Goal: Information Seeking & Learning: Learn about a topic

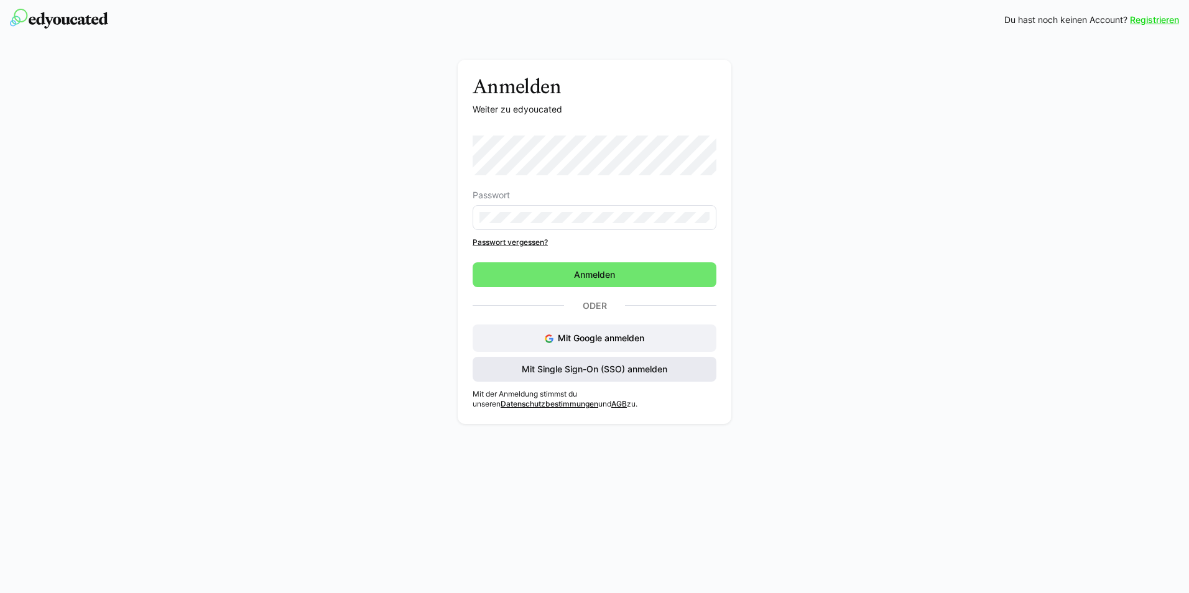
click at [624, 360] on span "Mit Single Sign-On (SSO) anmelden" at bounding box center [595, 369] width 244 height 25
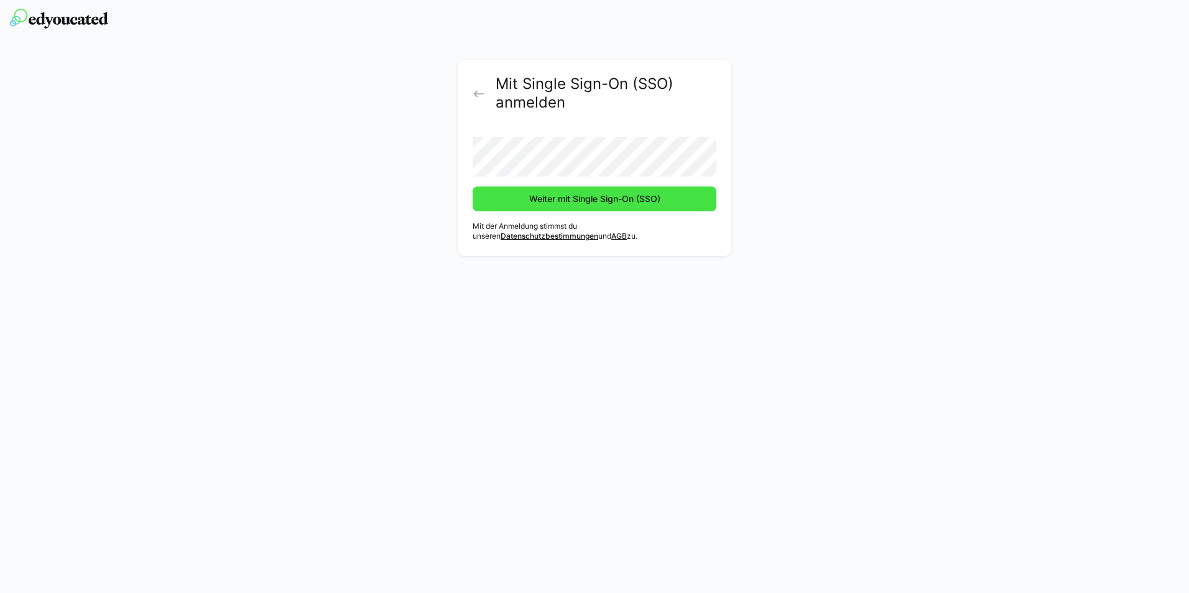
click at [579, 199] on span "Weiter mit Single Sign-On (SSO)" at bounding box center [594, 199] width 135 height 12
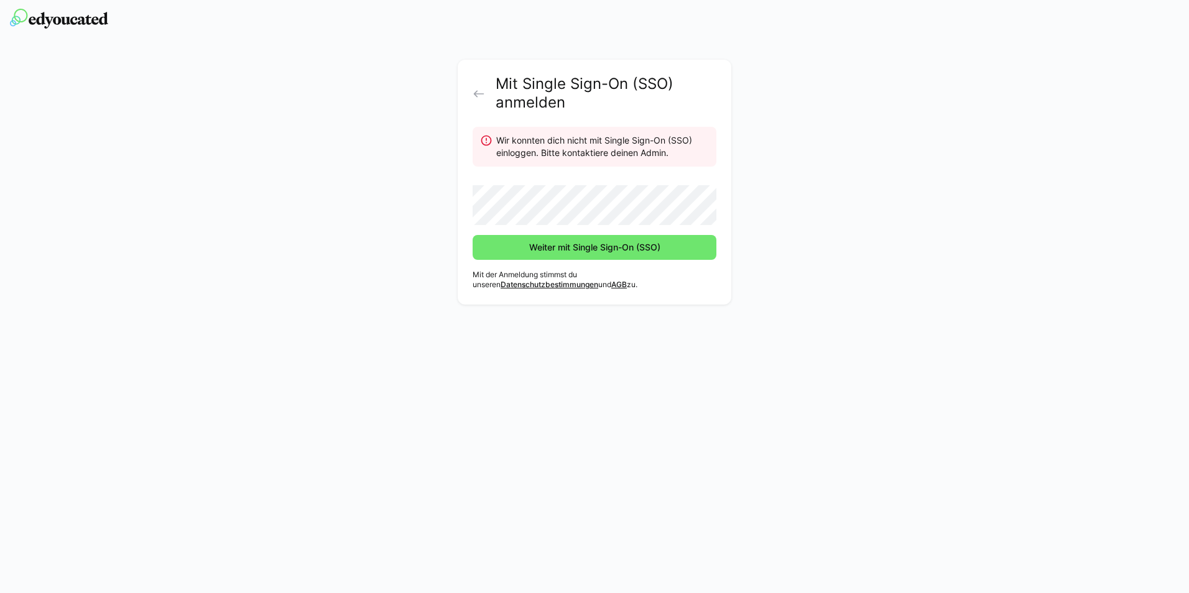
click at [481, 90] on eds-icon at bounding box center [479, 94] width 12 height 12
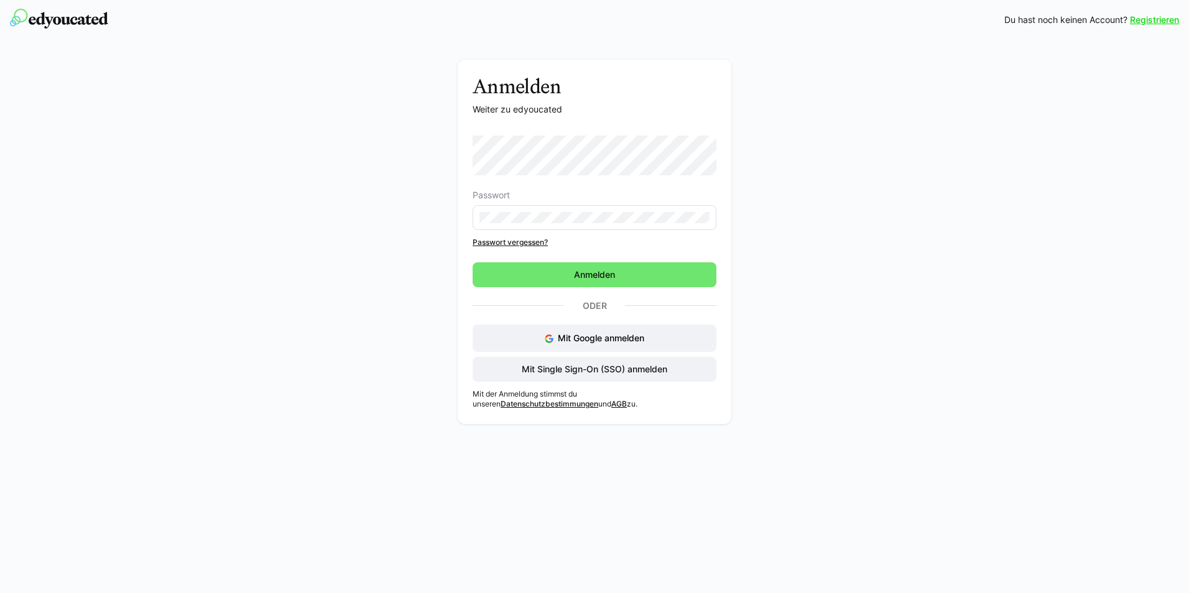
click at [883, 164] on div "Anmelden Weiter zu edyoucated Passwort Passwort vergessen? Anmelden Oder Mit Go…" at bounding box center [594, 245] width 701 height 371
click at [807, 355] on div "Anmelden Weiter zu edyoucated Passwort Passwort vergessen? Anmelden Oder Mit Go…" at bounding box center [594, 245] width 701 height 371
click at [855, 330] on div "Anmelden Weiter zu edyoucated Passwort Passwort vergessen? Anmelden Oder Mit Go…" at bounding box center [594, 245] width 701 height 371
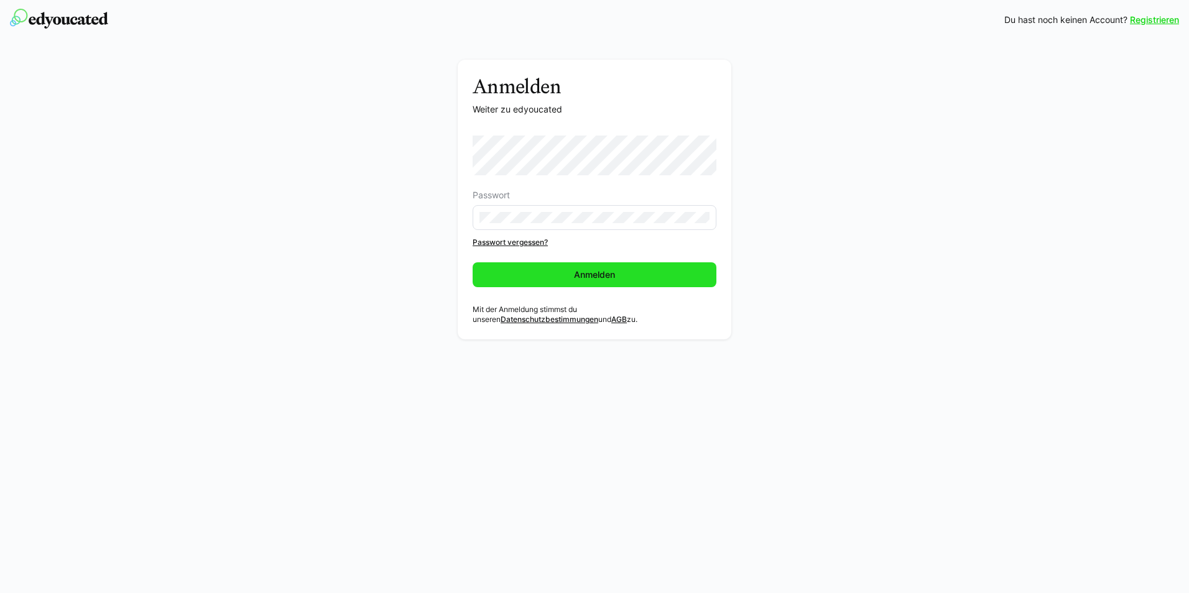
click at [617, 276] on span "Anmelden" at bounding box center [594, 275] width 45 height 12
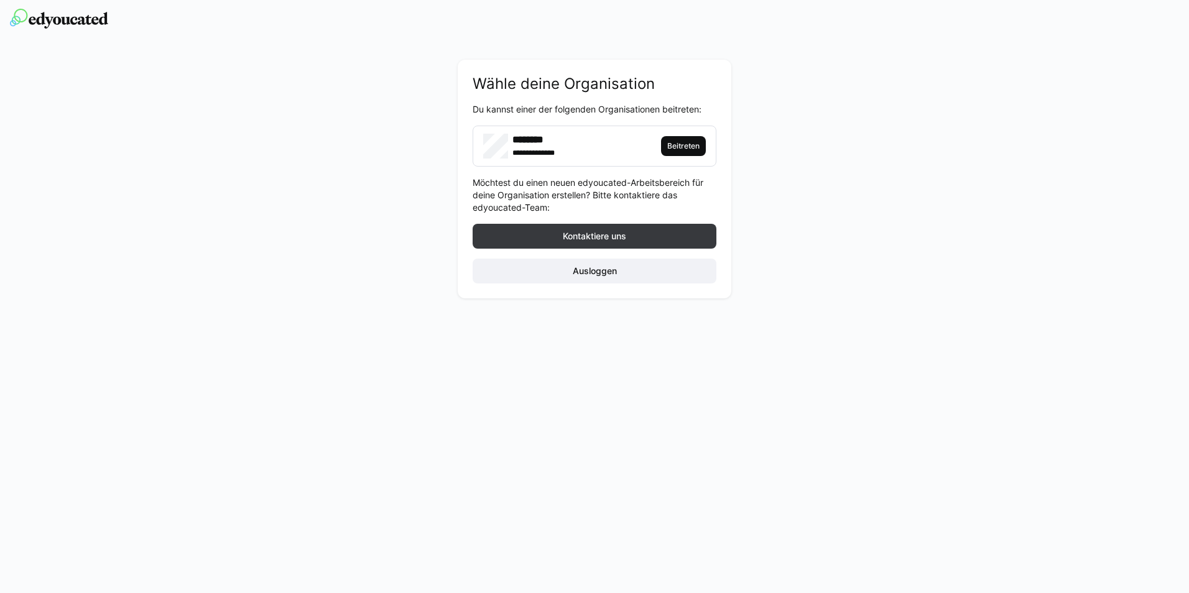
click at [691, 145] on span "Beitreten" at bounding box center [683, 146] width 35 height 10
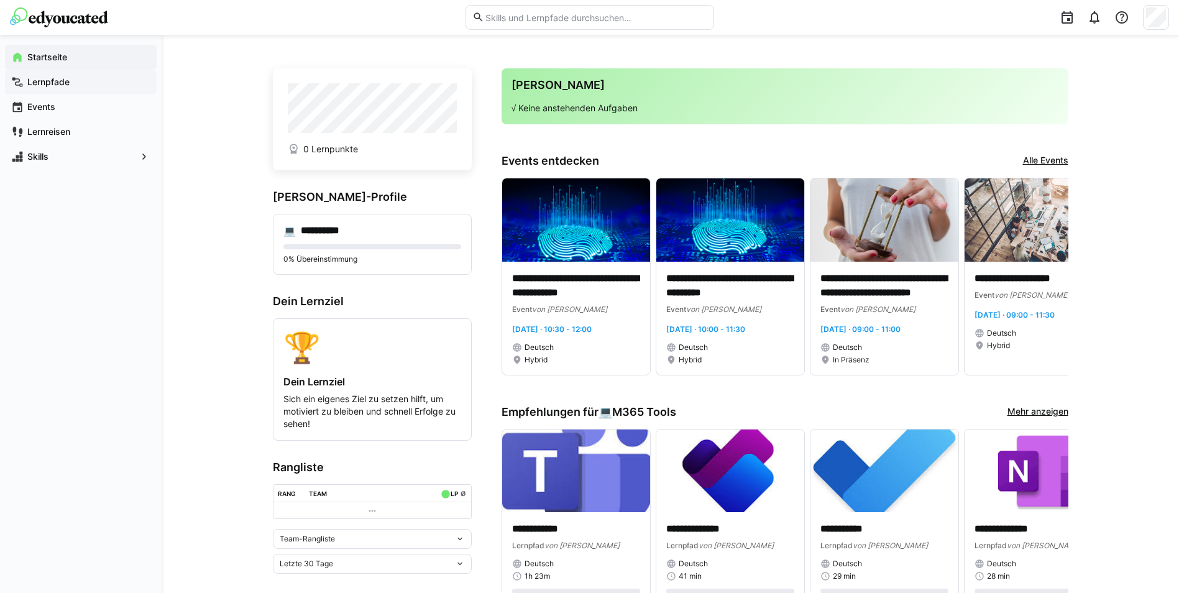
click at [0, 0] on app-navigation-label "Lernpfade" at bounding box center [0, 0] width 0 height 0
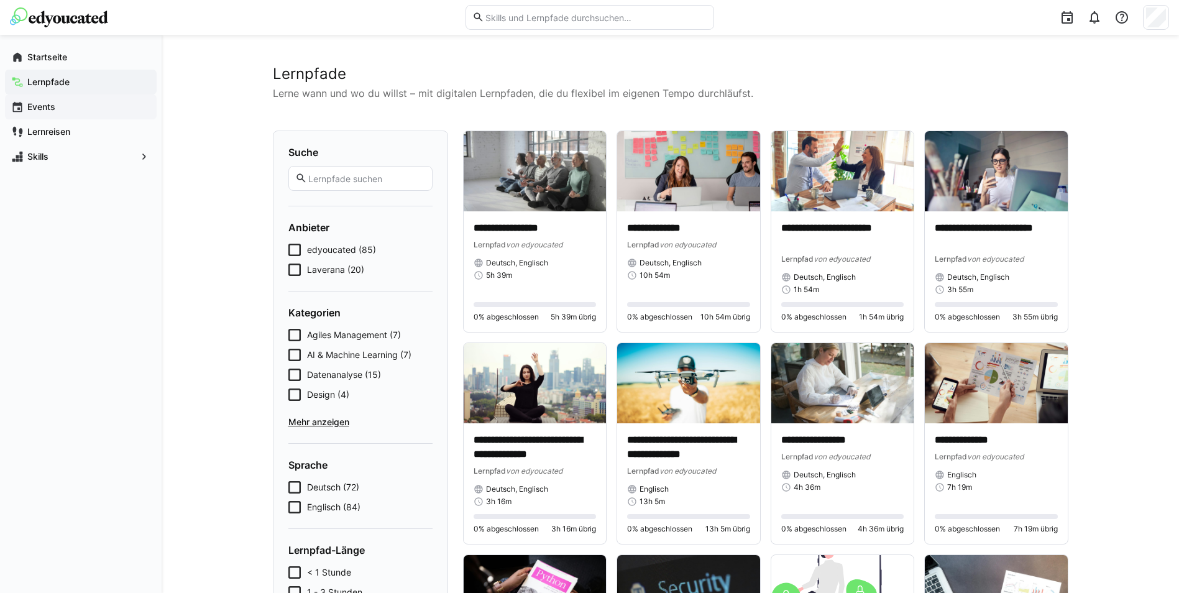
click at [0, 0] on app-navigation-label "Events" at bounding box center [0, 0] width 0 height 0
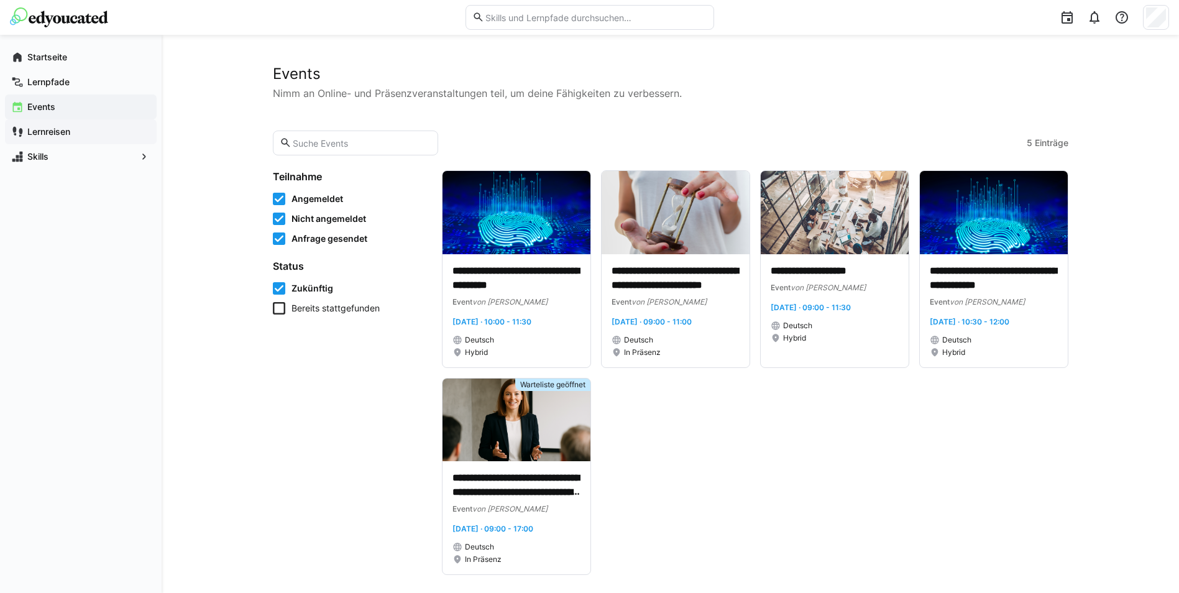
click at [0, 0] on app-navigation-label "Lernreisen" at bounding box center [0, 0] width 0 height 0
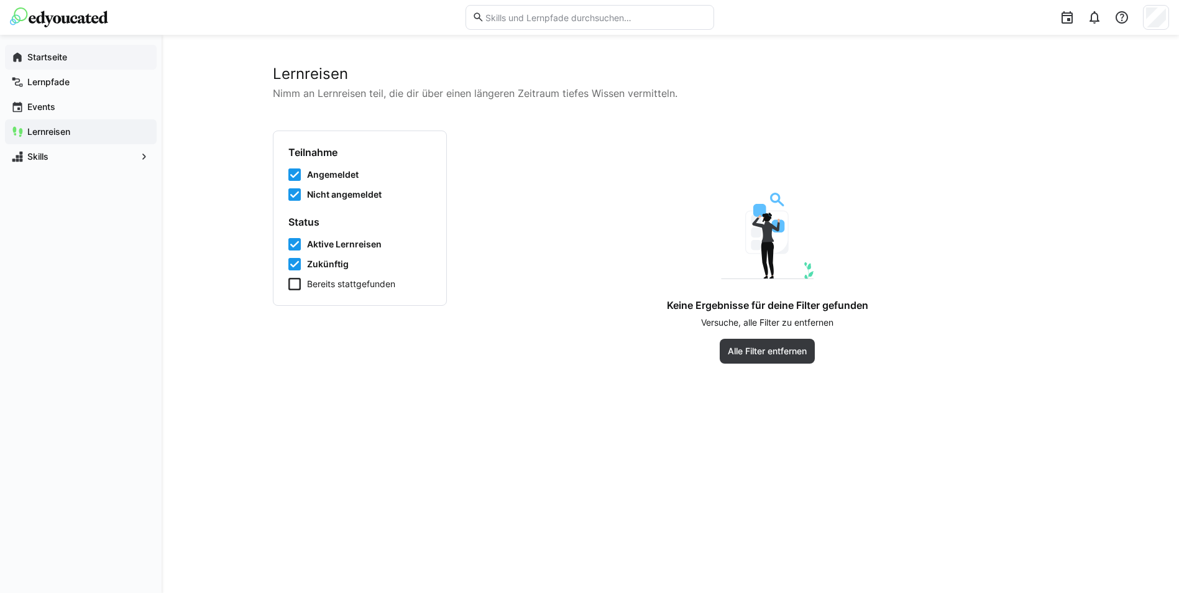
click at [0, 0] on app-navigation-label "Startseite" at bounding box center [0, 0] width 0 height 0
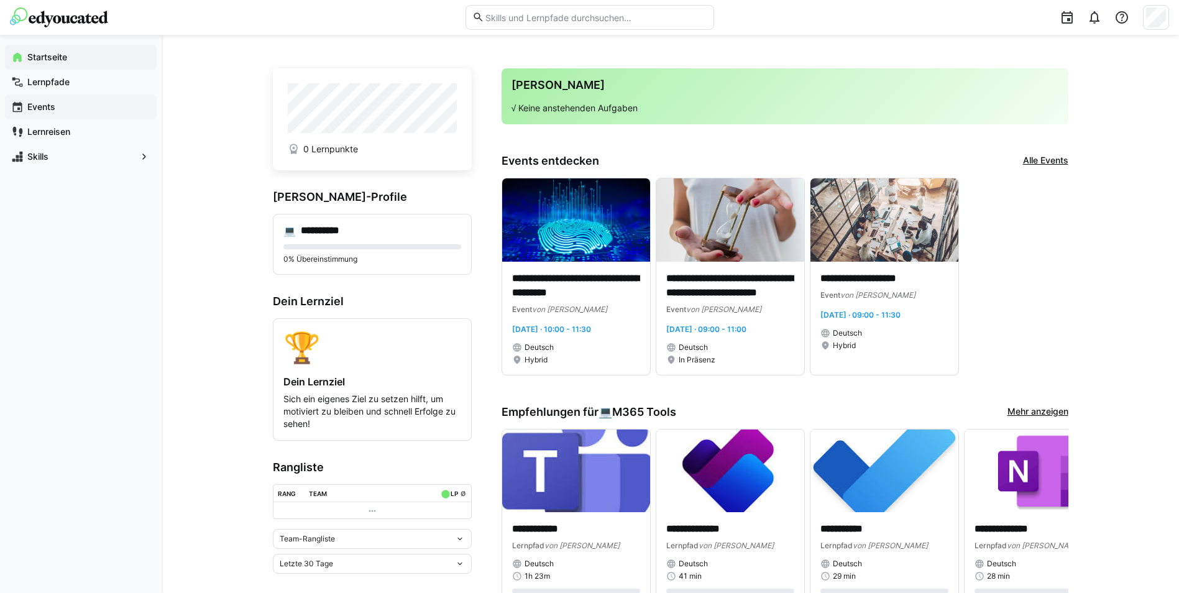
click at [0, 0] on app-navigation-label "Events" at bounding box center [0, 0] width 0 height 0
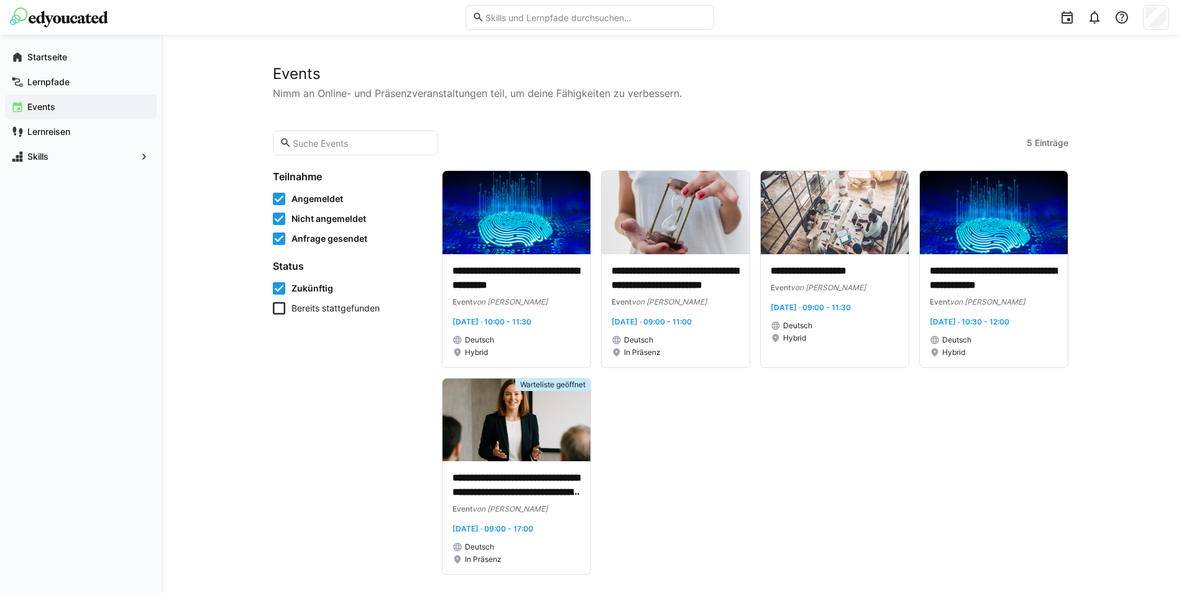
scroll to position [12, 0]
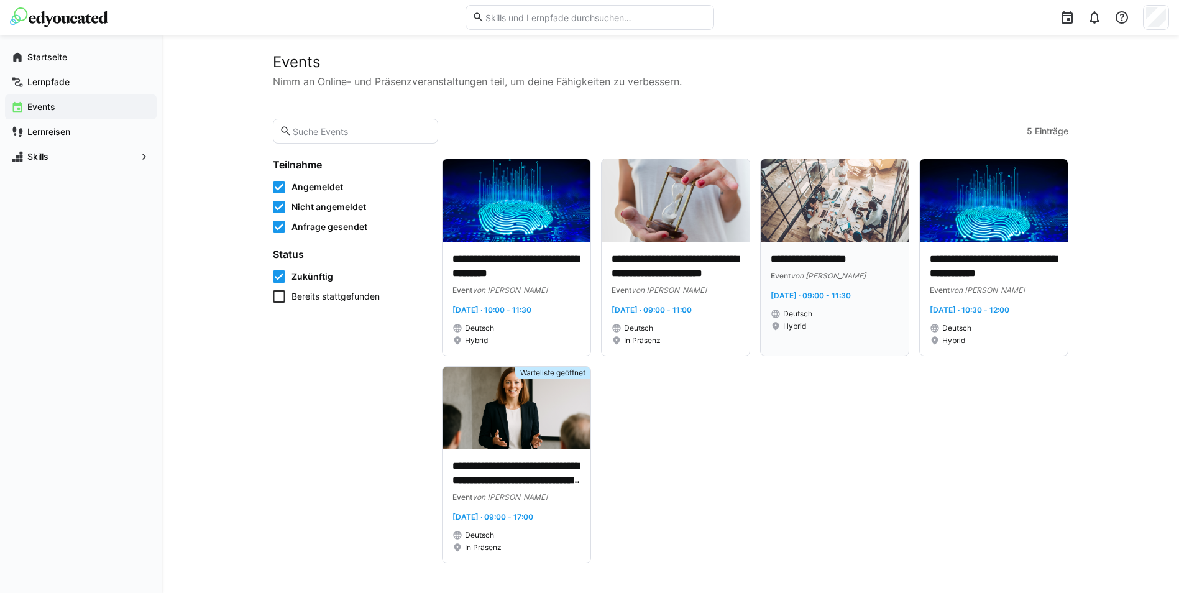
click at [835, 259] on p "**********" at bounding box center [835, 259] width 128 height 14
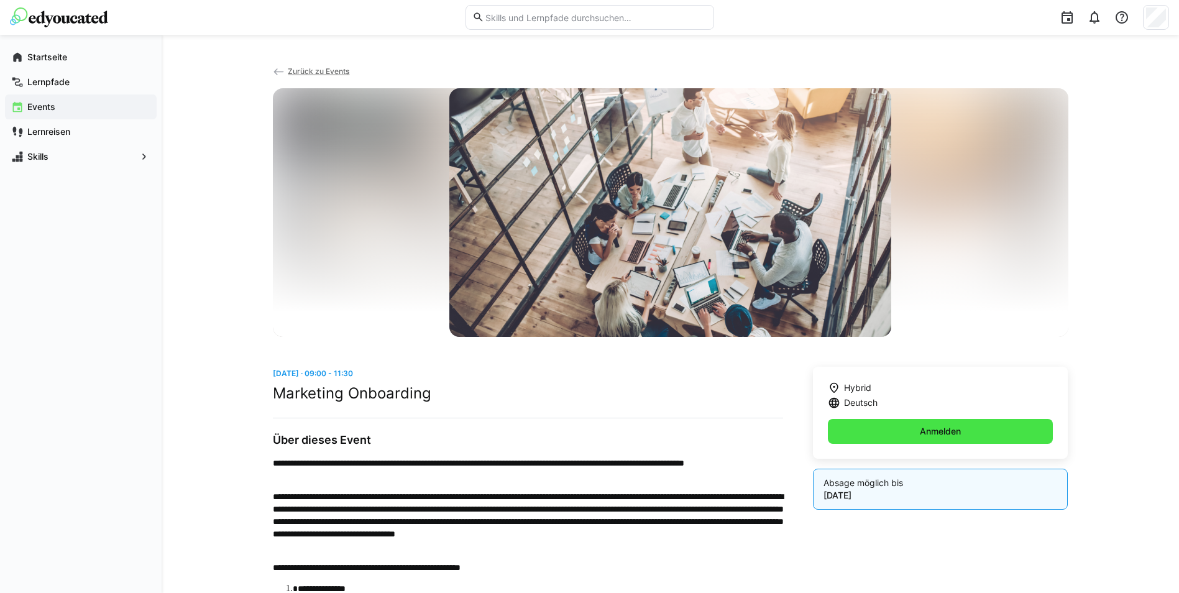
click at [896, 427] on span "Anmelden" at bounding box center [941, 431] width 226 height 25
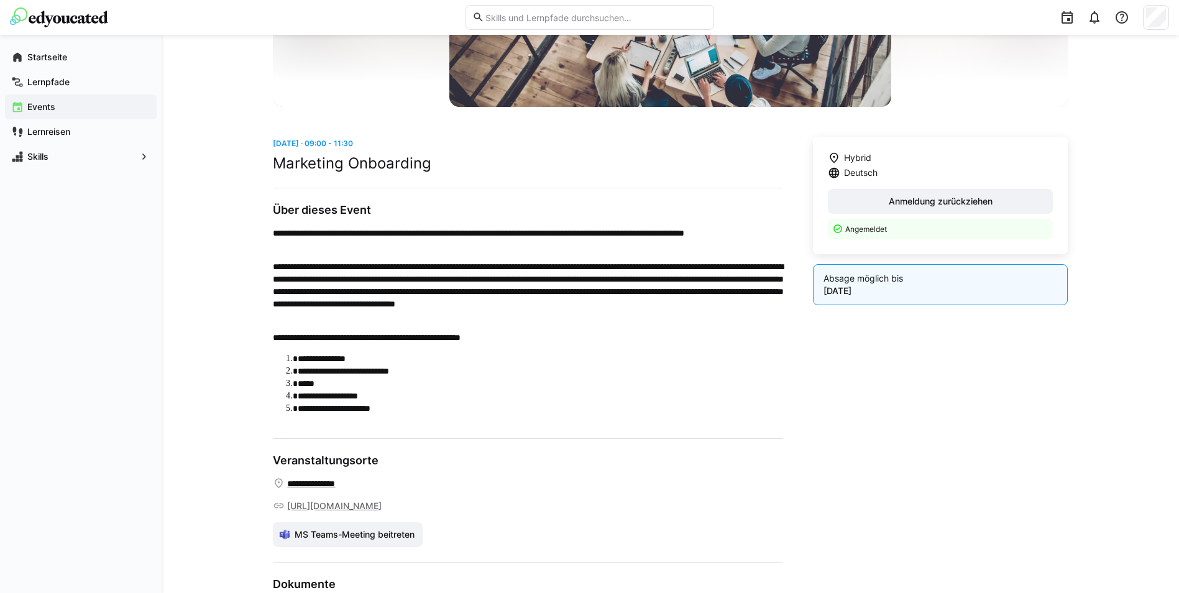
scroll to position [249, 0]
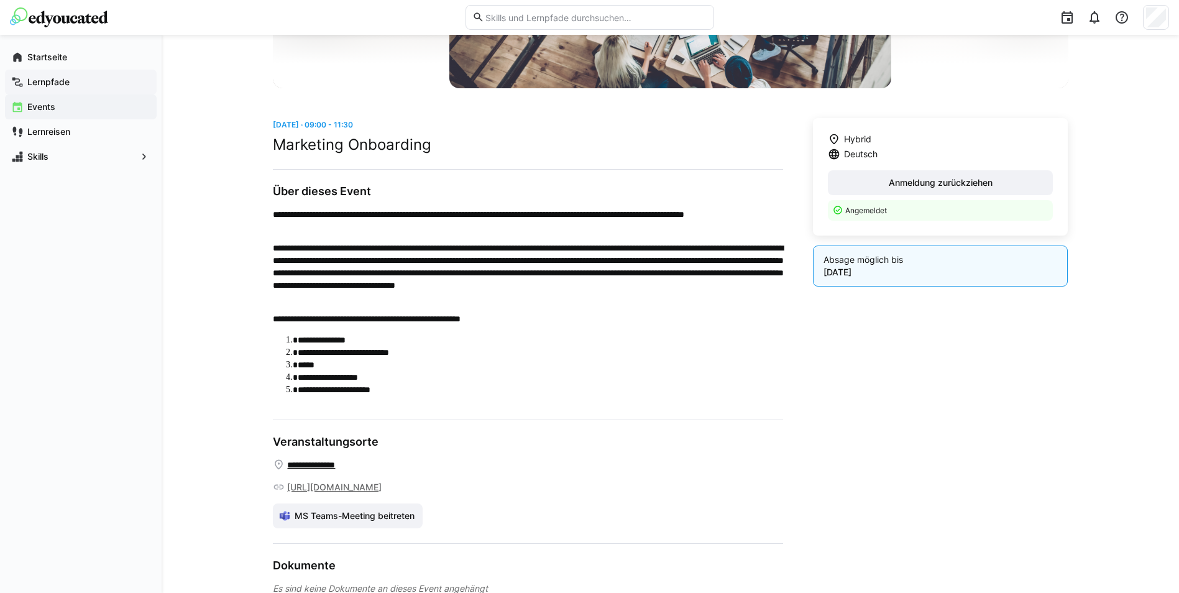
click at [0, 0] on app-navigation-label "Lernpfade" at bounding box center [0, 0] width 0 height 0
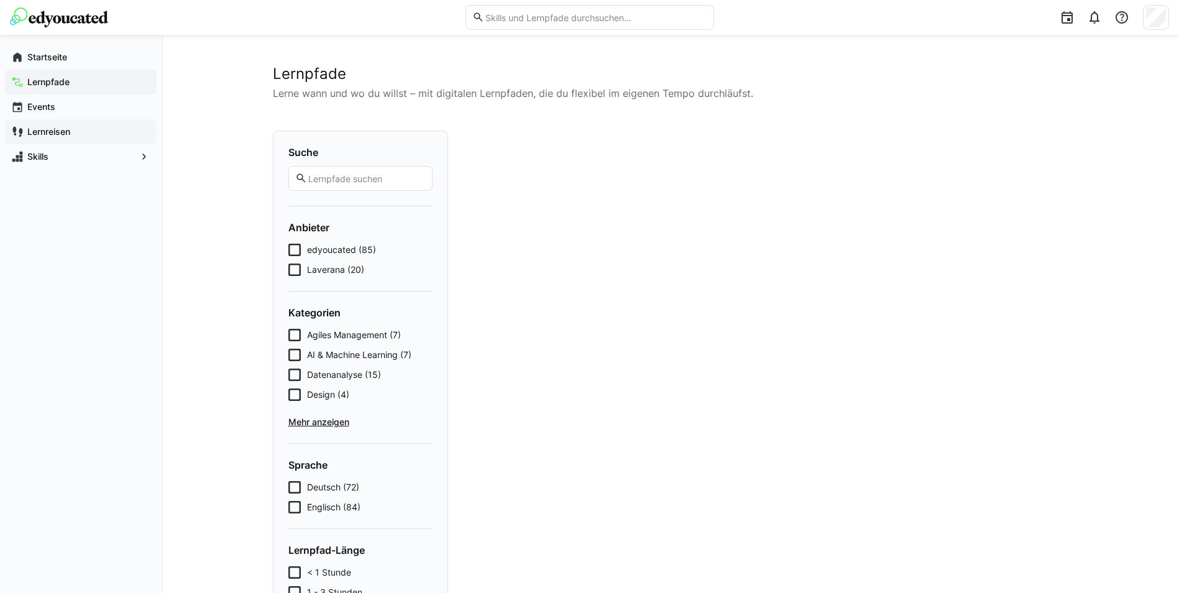
click at [0, 0] on app-navigation-label "Lernreisen" at bounding box center [0, 0] width 0 height 0
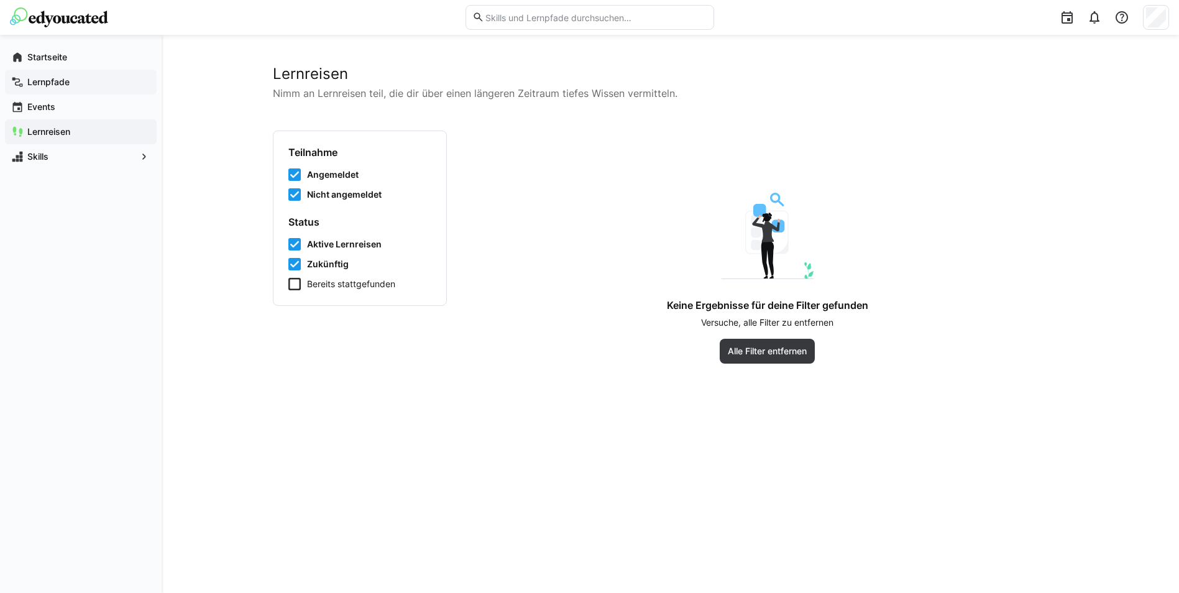
click at [47, 76] on span "Lernpfade" at bounding box center [87, 82] width 125 height 12
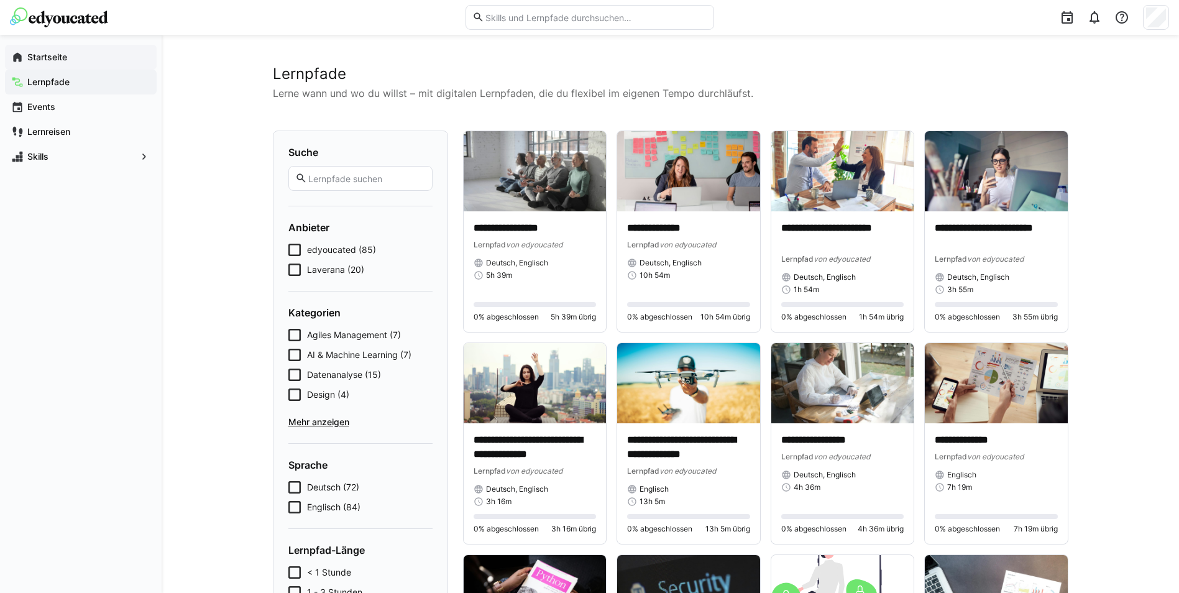
click at [0, 0] on app-navigation-label "Startseite" at bounding box center [0, 0] width 0 height 0
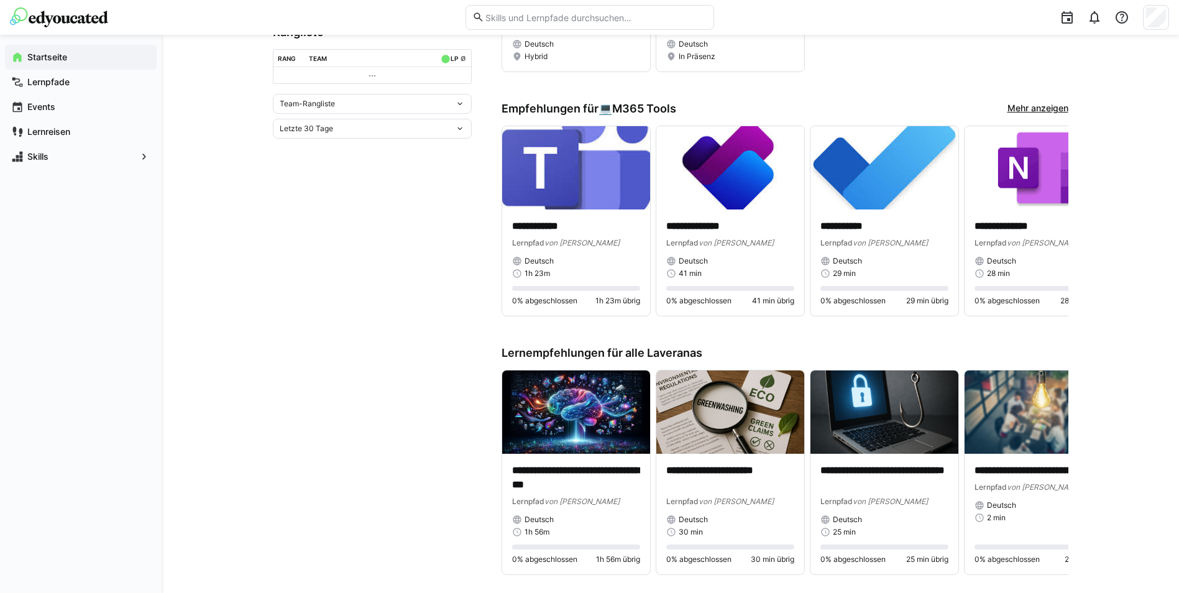
scroll to position [497, 0]
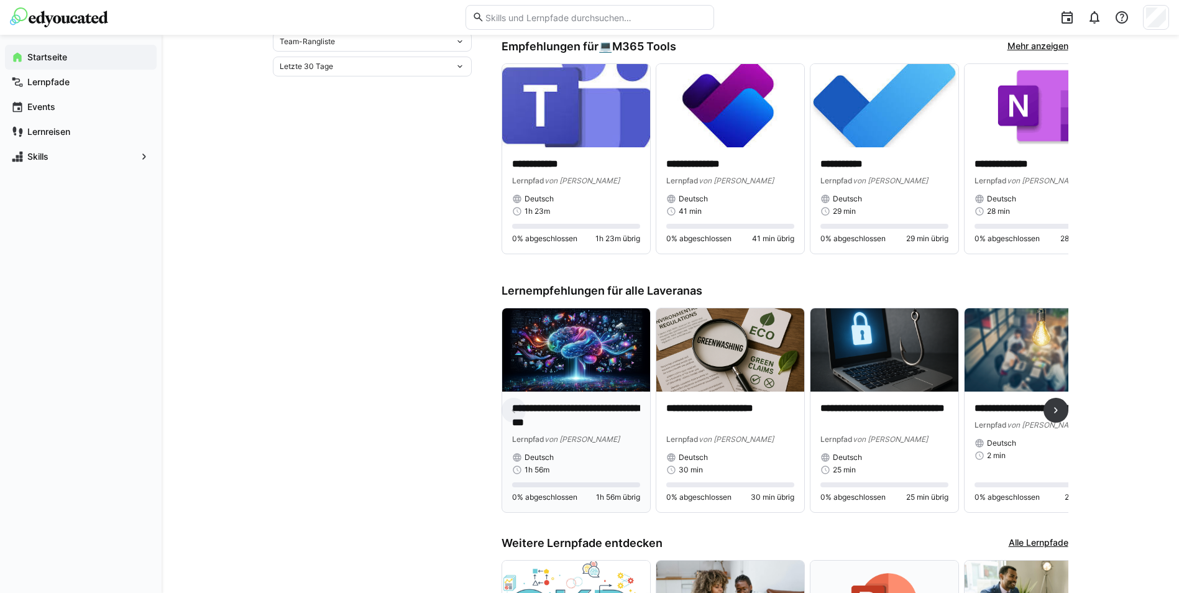
click at [606, 425] on p "**********" at bounding box center [576, 416] width 128 height 29
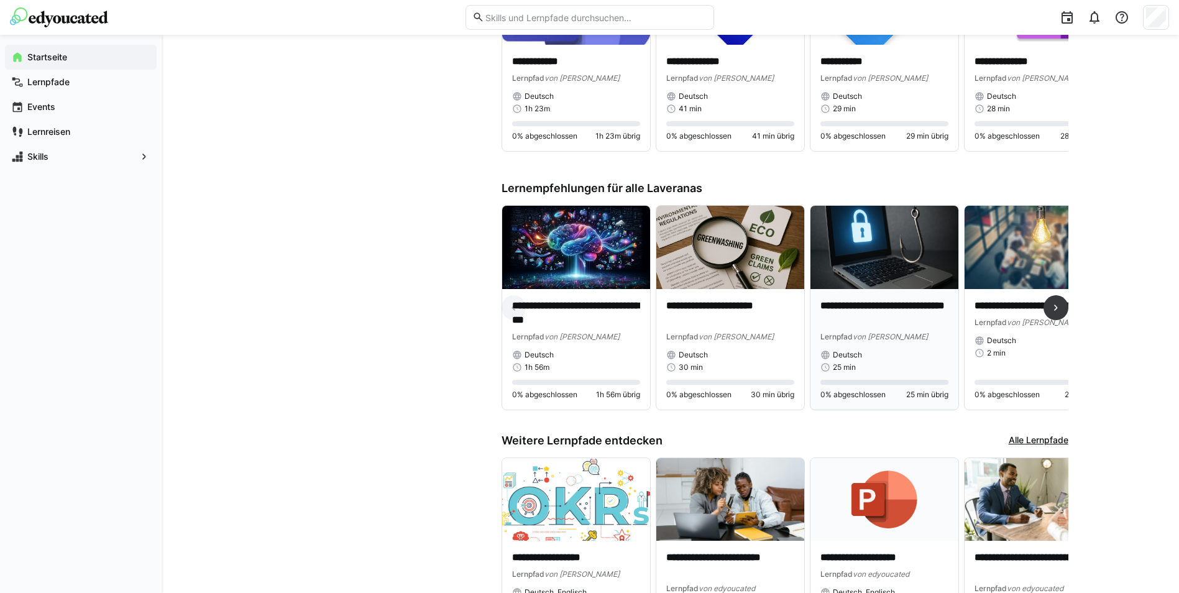
scroll to position [622, 0]
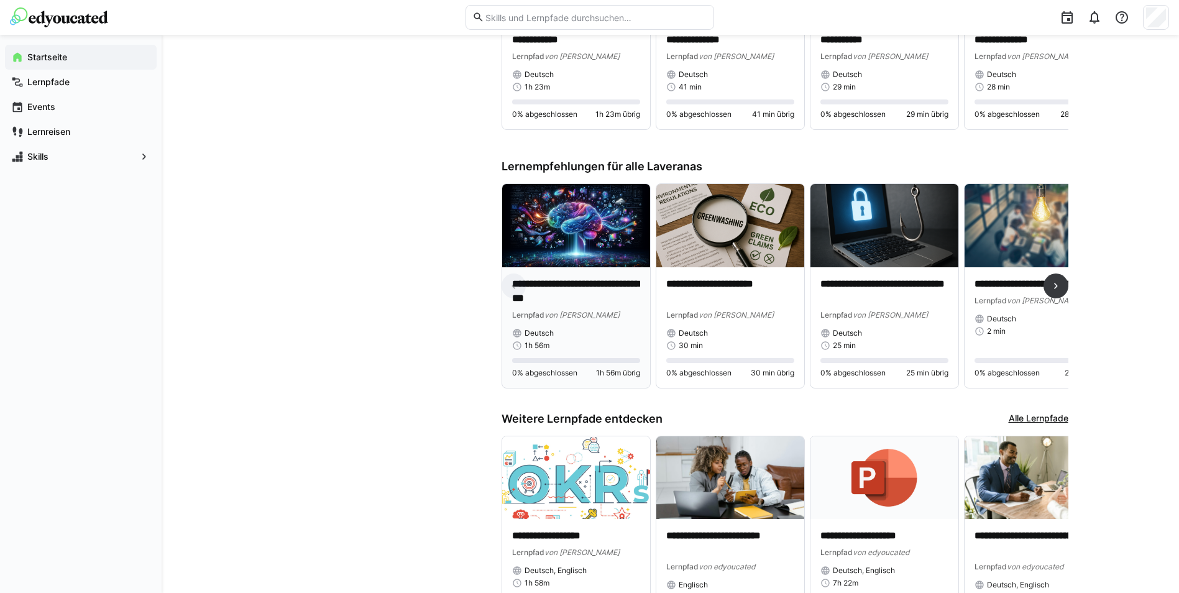
click at [558, 259] on img at bounding box center [576, 225] width 148 height 83
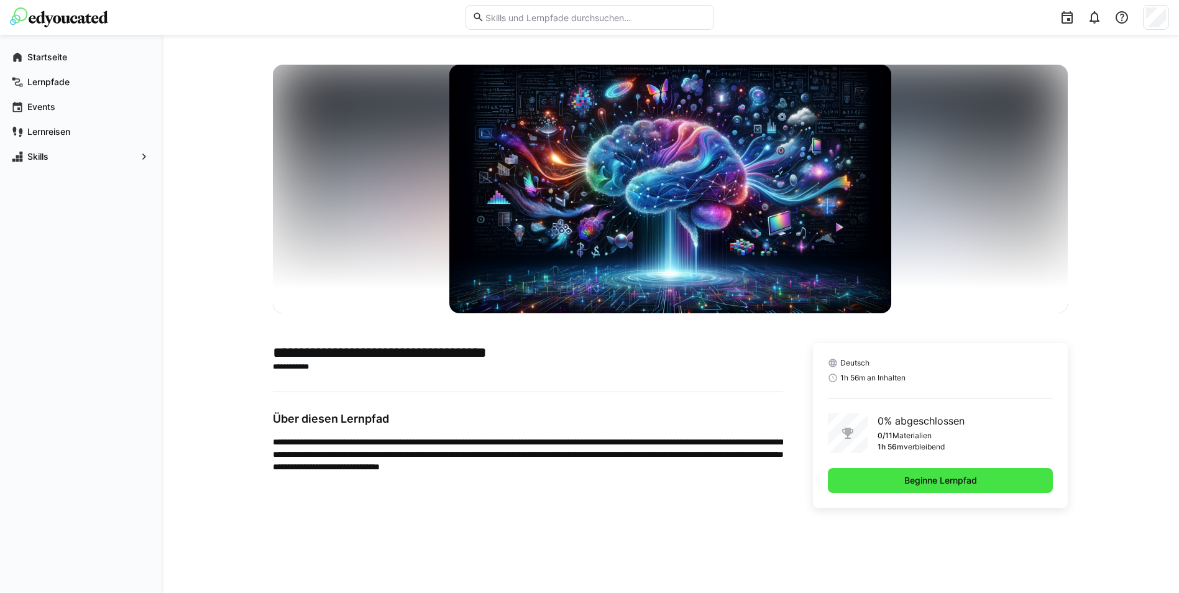
click at [954, 481] on span "Beginne Lernpfad" at bounding box center [941, 480] width 76 height 12
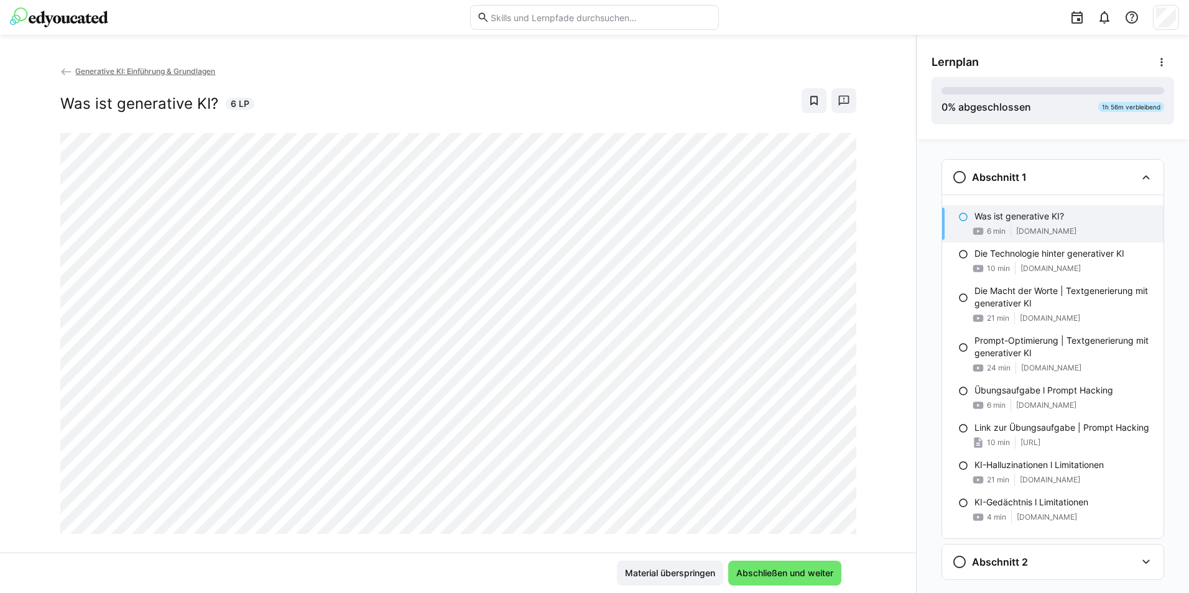
click at [958, 218] on eds-icon at bounding box center [963, 217] width 10 height 10
click at [1028, 256] on p "Die Technologie hinter generativer KI" at bounding box center [1049, 253] width 150 height 12
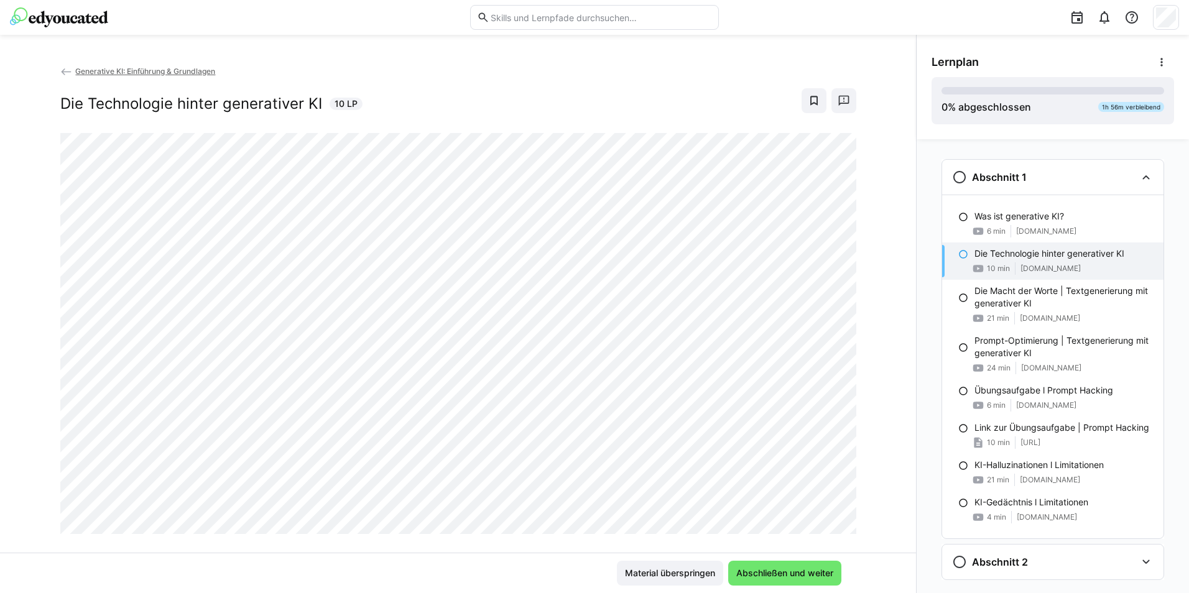
click at [958, 252] on eds-icon at bounding box center [963, 254] width 10 height 10
click at [958, 218] on eds-icon at bounding box center [963, 217] width 10 height 10
click at [981, 257] on p "Die Technologie hinter generativer KI" at bounding box center [1049, 253] width 150 height 12
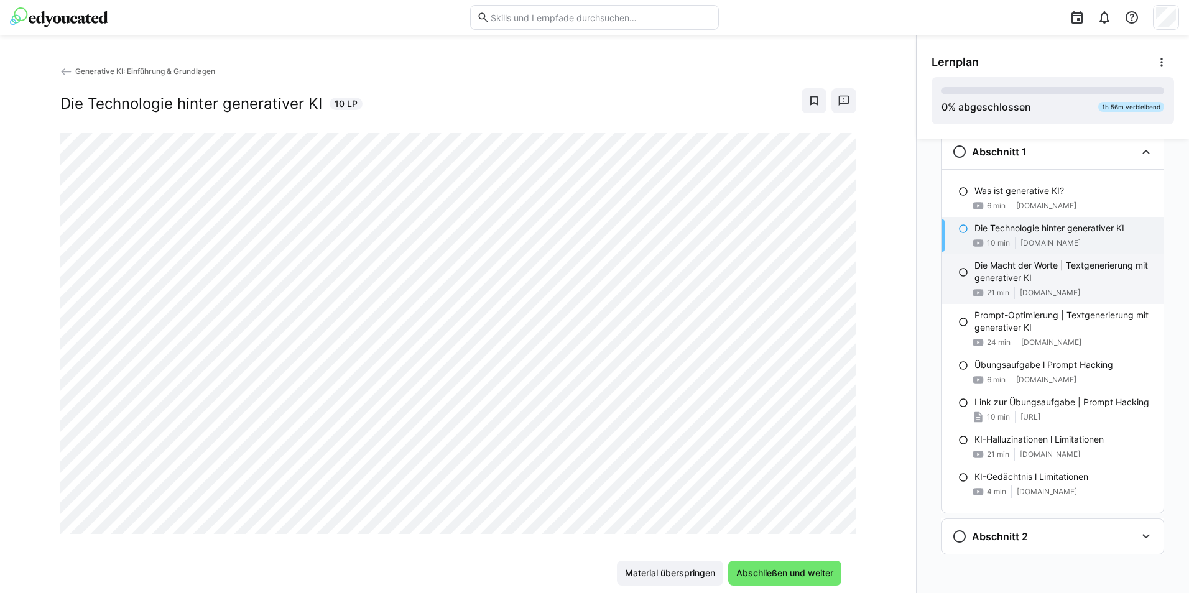
click at [1005, 267] on p "Die Macht der Worte | Textgenerierung mit generativer KI" at bounding box center [1063, 271] width 179 height 25
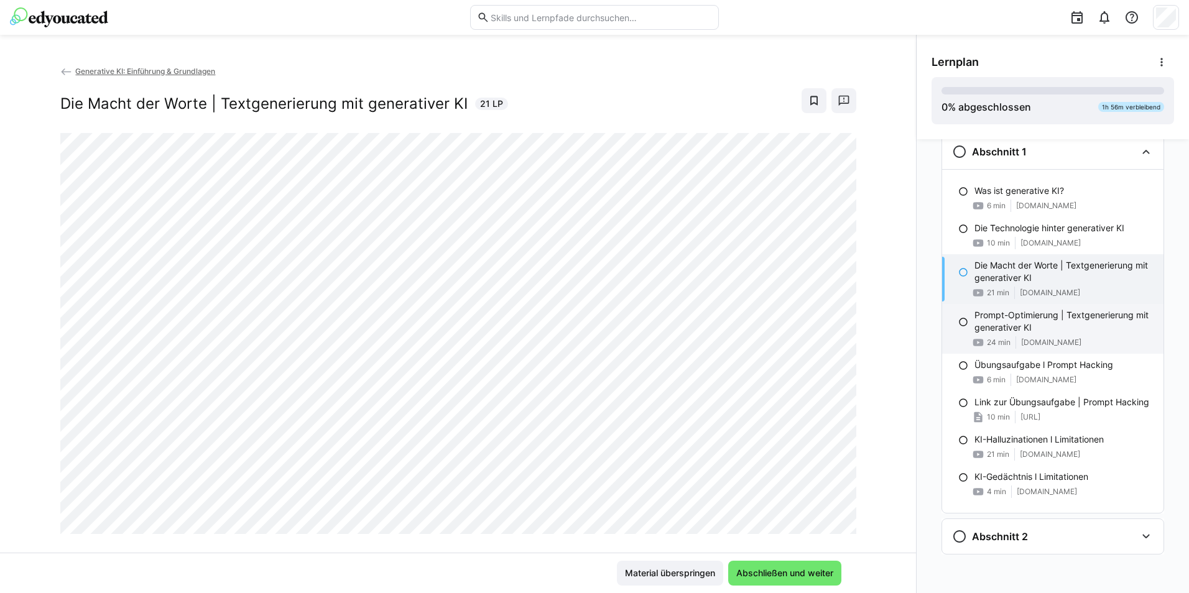
click at [1034, 323] on p "Prompt-Optimierung | Textgenerierung mit generativer KI" at bounding box center [1063, 321] width 179 height 25
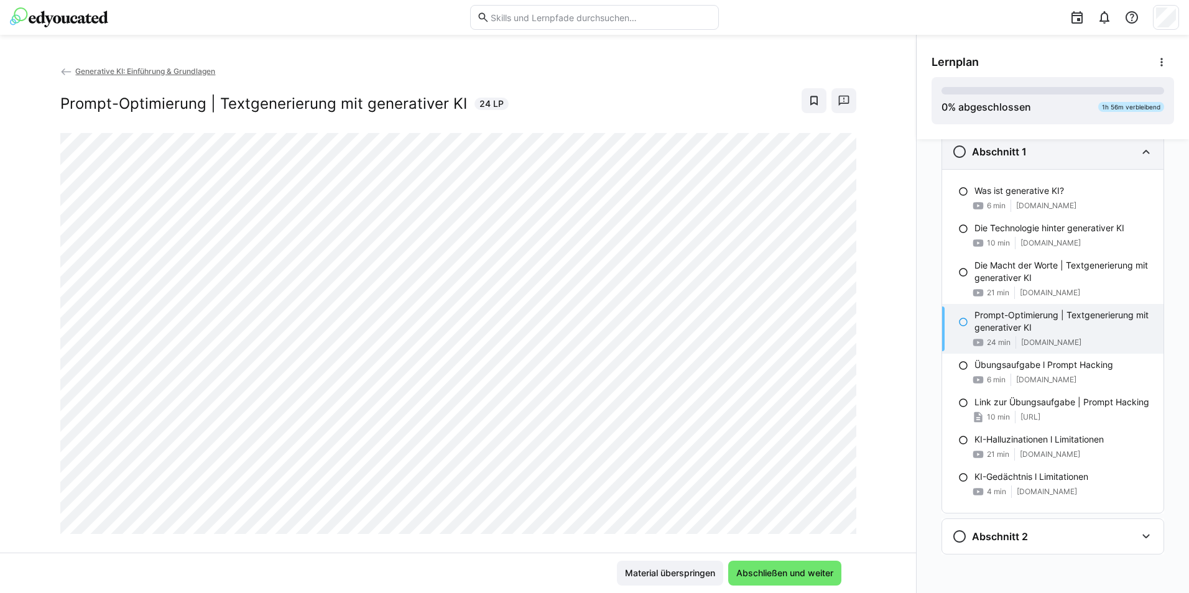
click at [953, 150] on eds-icon at bounding box center [959, 151] width 15 height 15
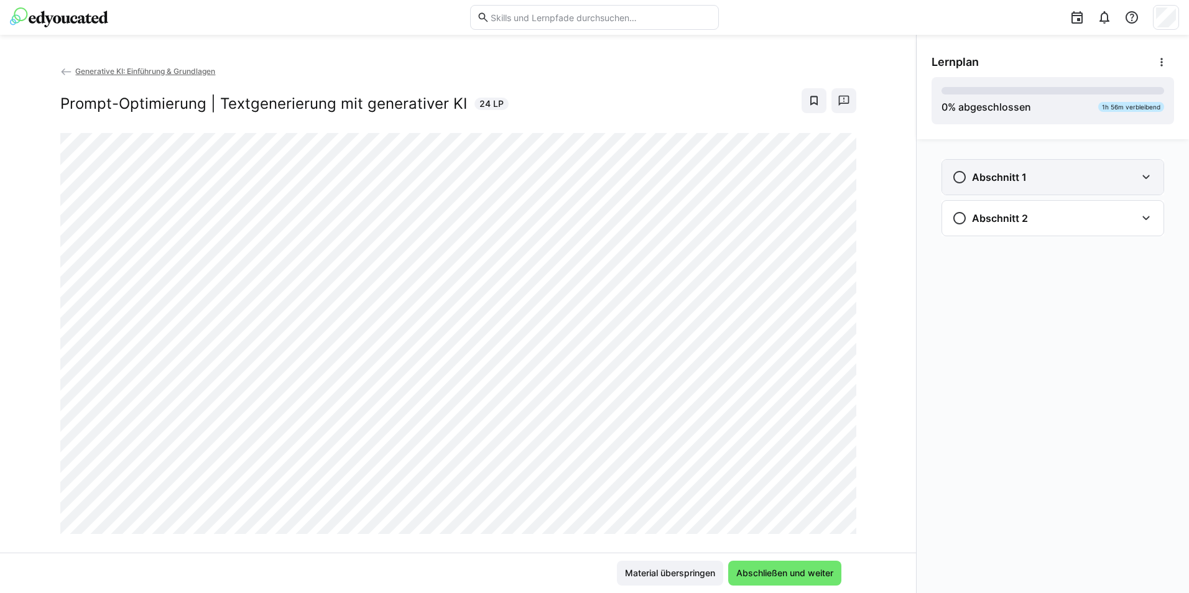
click at [1138, 178] on div "Abschnitt 1" at bounding box center [1052, 177] width 221 height 35
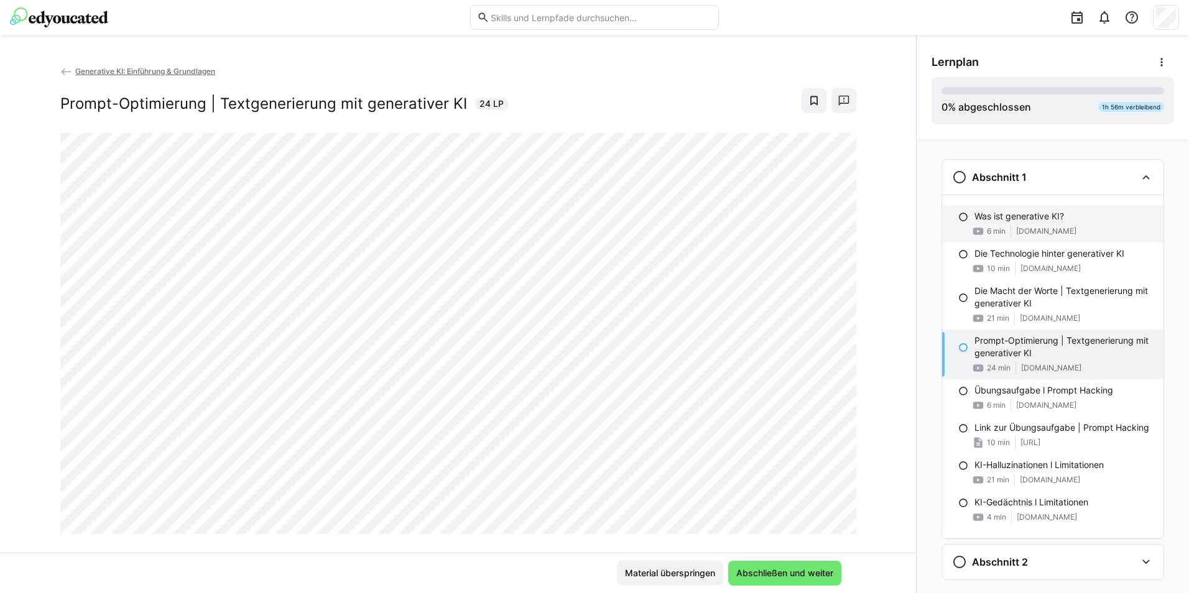
click at [958, 215] on eds-icon at bounding box center [963, 217] width 10 height 10
click at [1007, 354] on p "Prompt-Optimierung | Textgenerierung mit generativer KI" at bounding box center [1063, 347] width 179 height 25
click at [1010, 226] on span at bounding box center [1010, 231] width 1 height 12
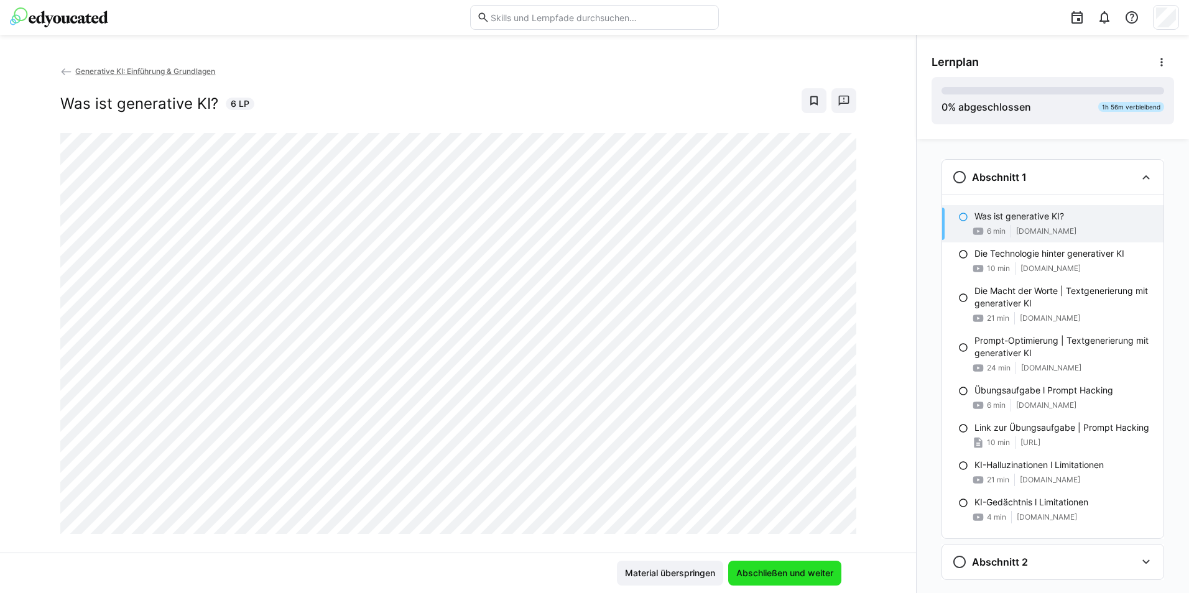
click at [778, 571] on span "Abschließen und weiter" at bounding box center [784, 573] width 101 height 12
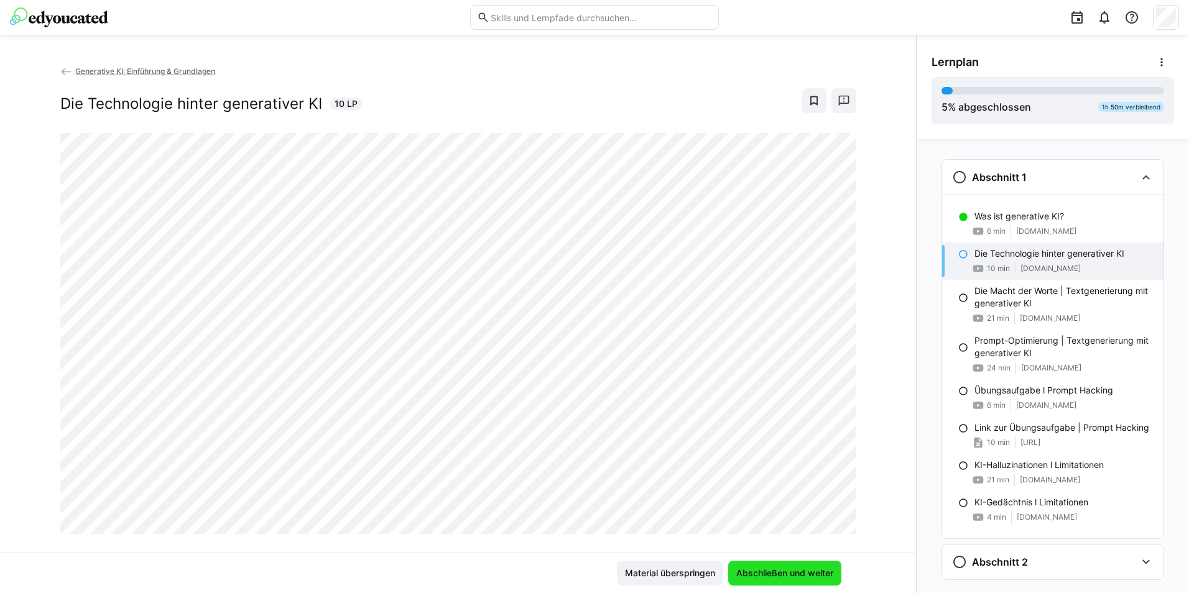
click at [778, 571] on span "Abschließen und weiter" at bounding box center [784, 573] width 101 height 12
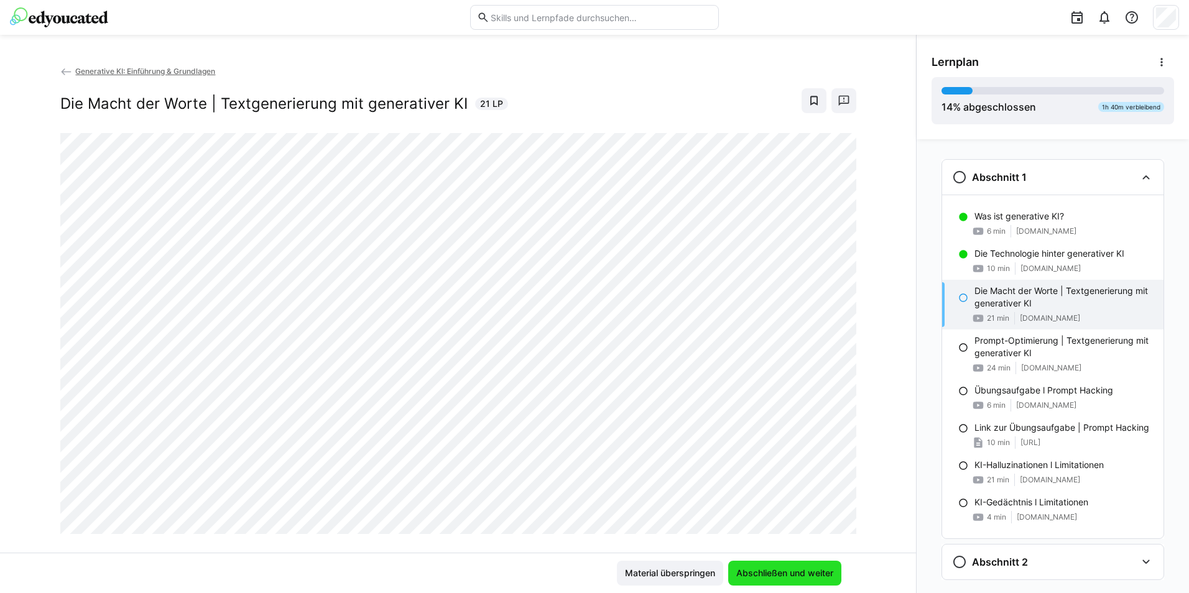
click at [778, 571] on span "Abschließen und weiter" at bounding box center [784, 573] width 101 height 12
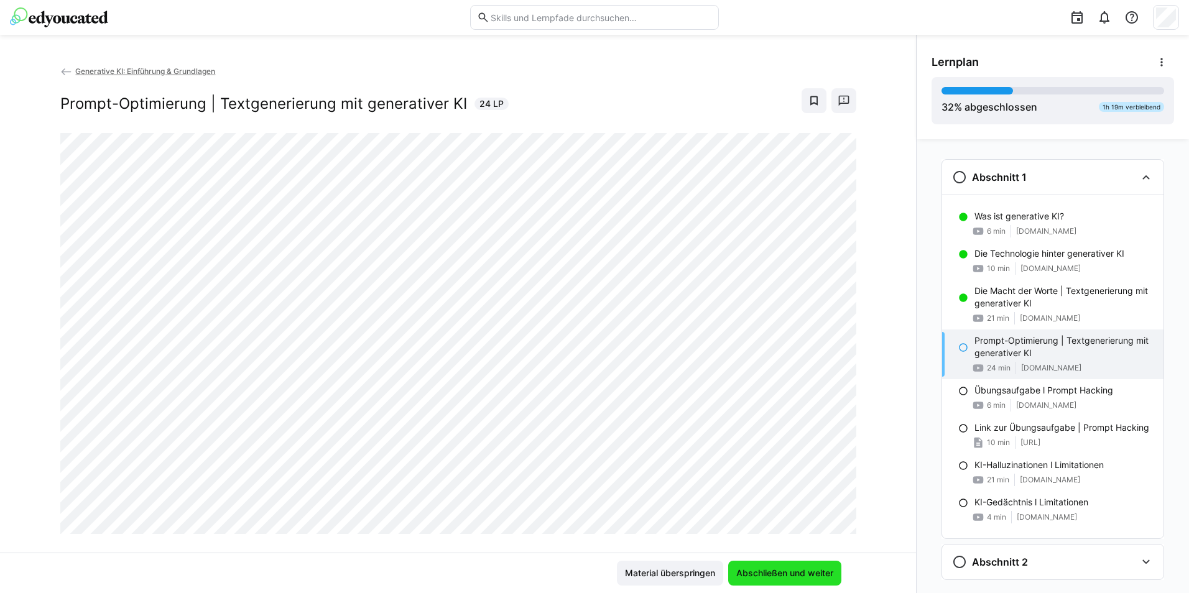
click at [776, 573] on span "Abschließen und weiter" at bounding box center [784, 573] width 101 height 12
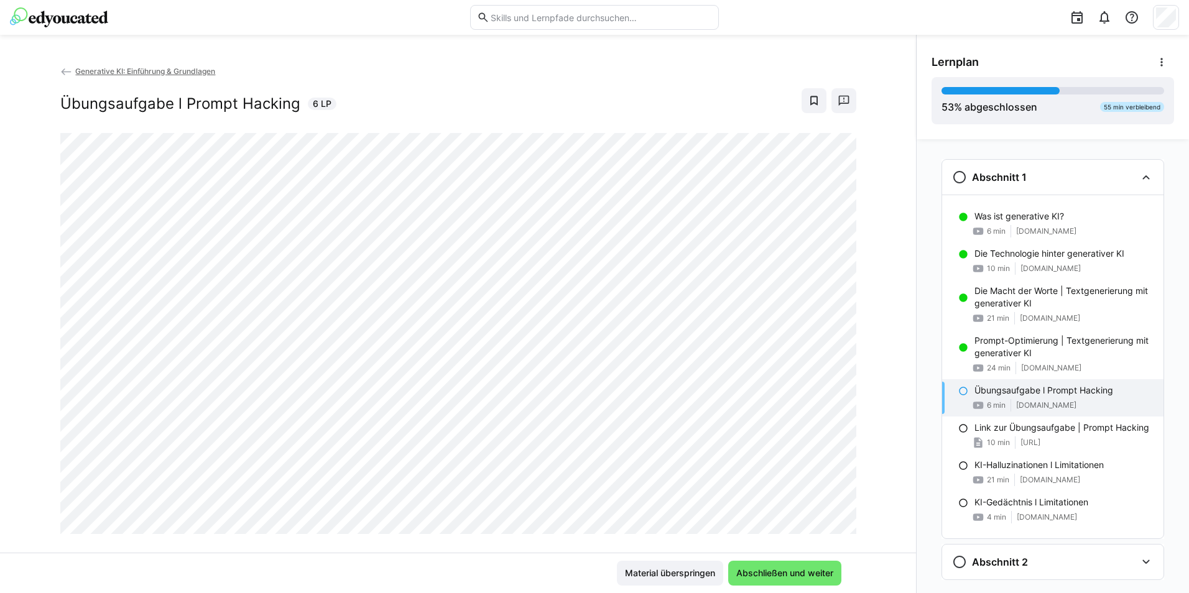
click at [728, 561] on button "Abschließen und weiter" at bounding box center [784, 573] width 113 height 25
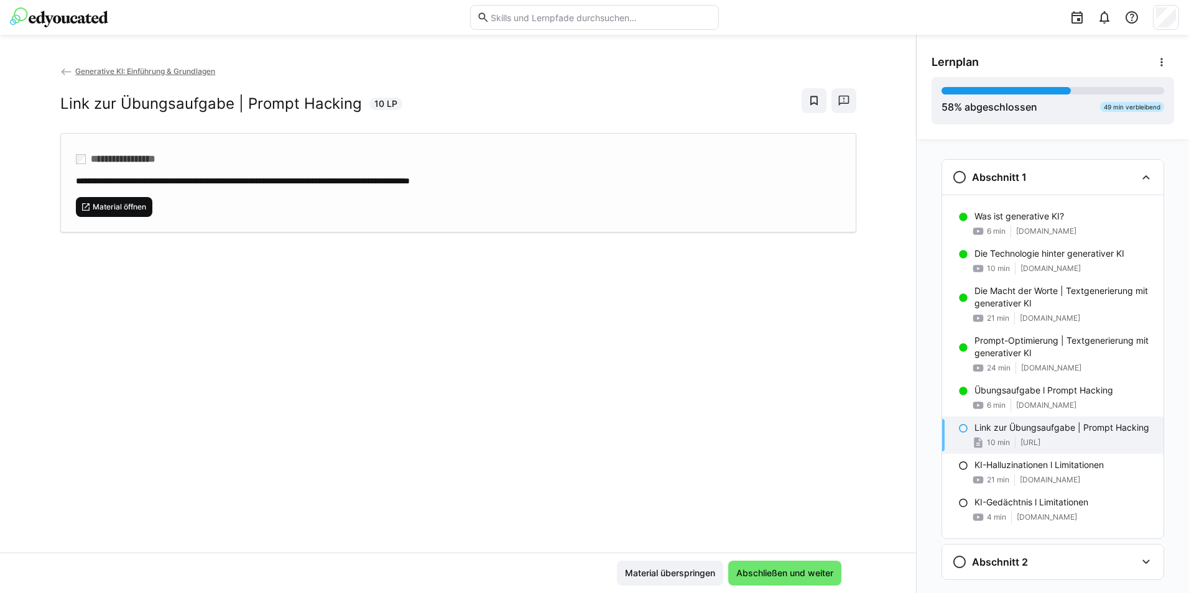
click at [131, 207] on span "Material öffnen" at bounding box center [119, 207] width 56 height 10
click at [997, 434] on div "Link zur Übungsaufgabe | Prompt Hacking 10 min gandalf.lakera.ai" at bounding box center [1052, 435] width 221 height 37
click at [1005, 395] on p "Übungsaufgabe l Prompt Hacking" at bounding box center [1043, 390] width 139 height 12
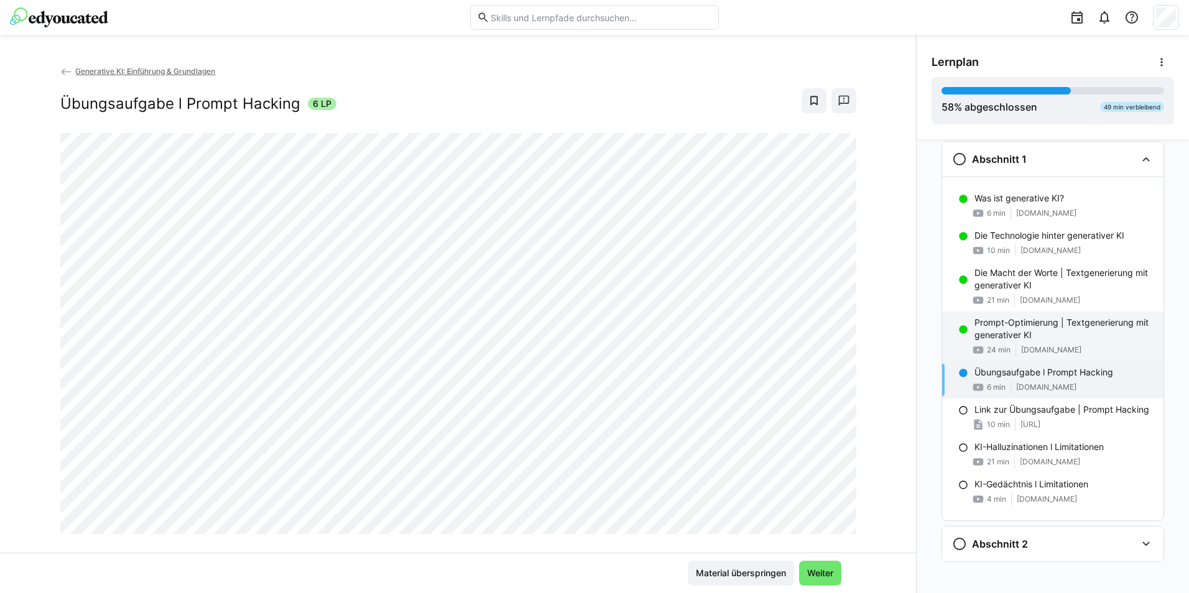
scroll to position [25, 0]
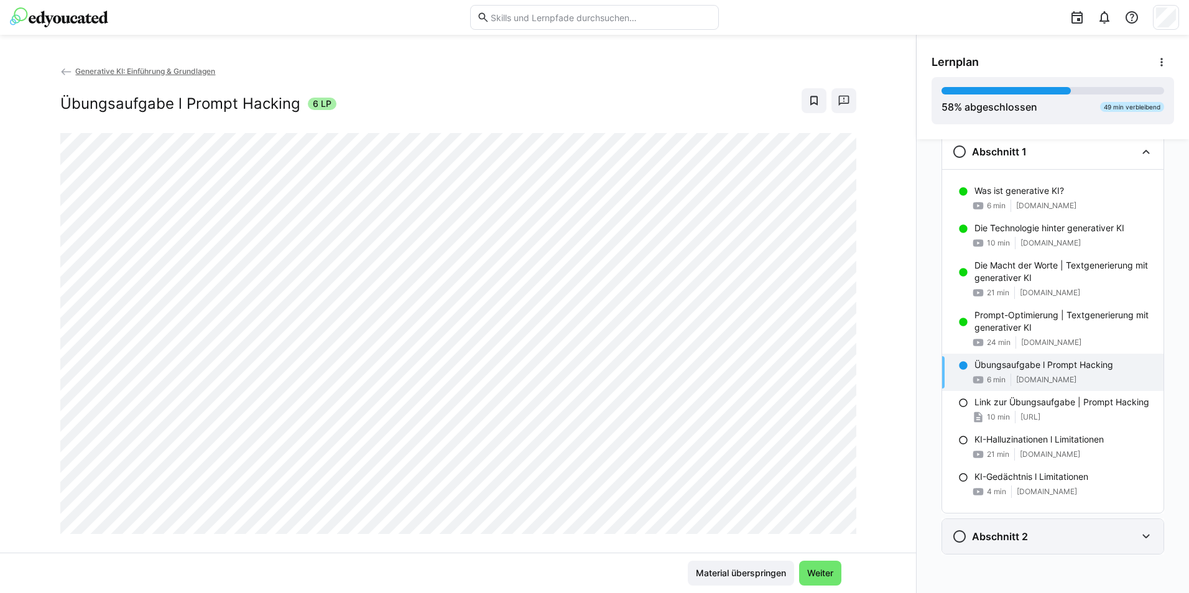
click at [1139, 534] on eds-icon at bounding box center [1145, 536] width 15 height 15
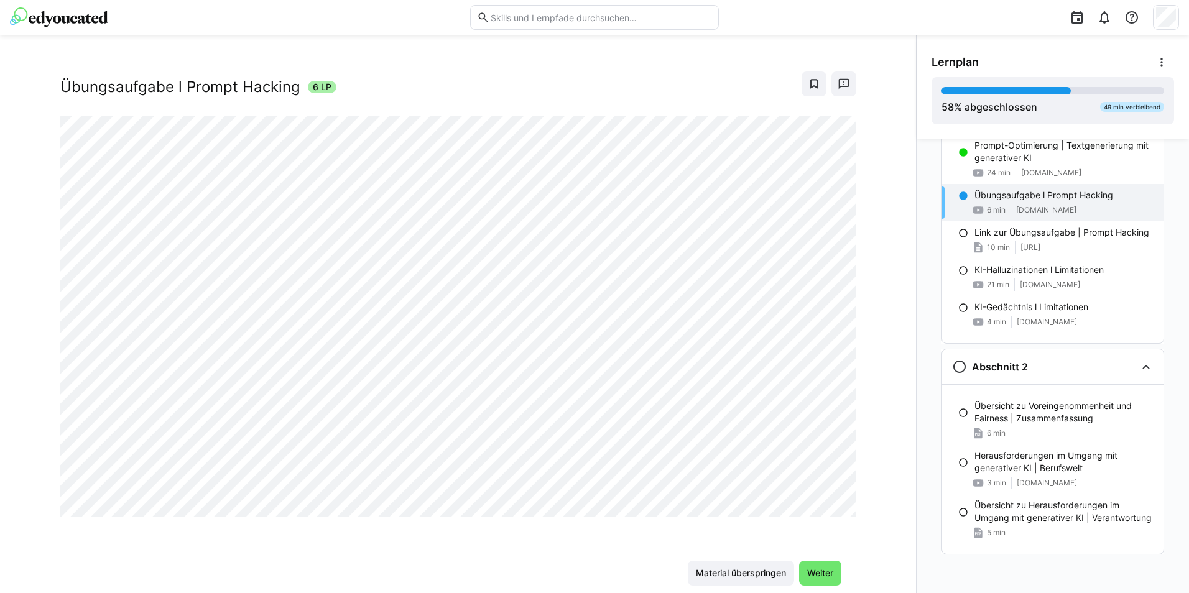
scroll to position [21, 0]
click at [814, 573] on span "Weiter" at bounding box center [820, 573] width 30 height 12
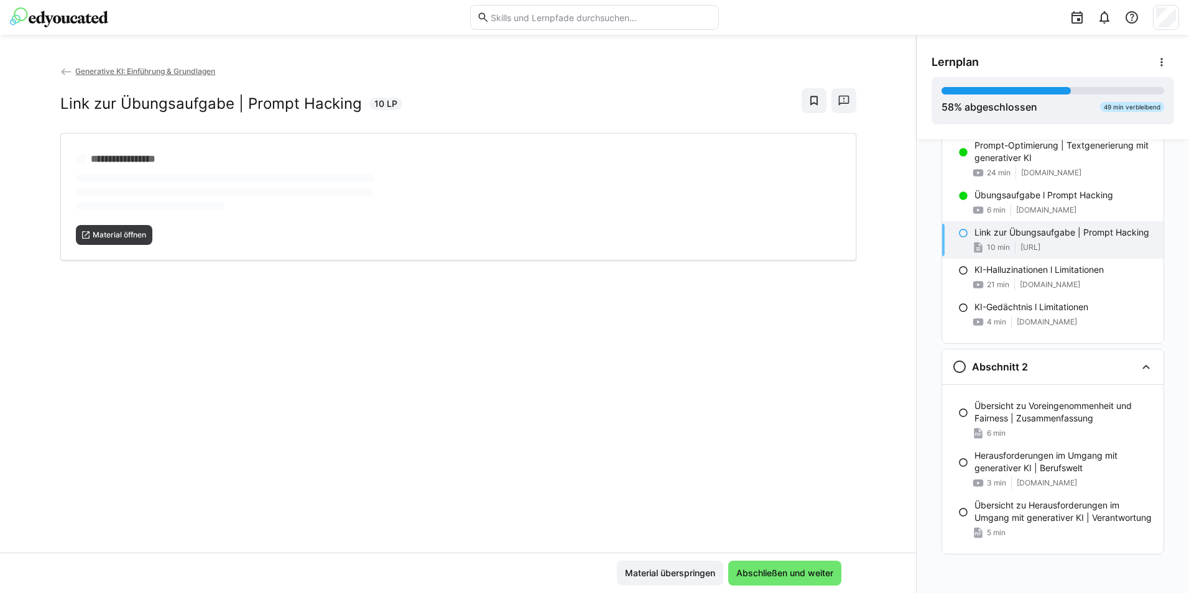
scroll to position [0, 0]
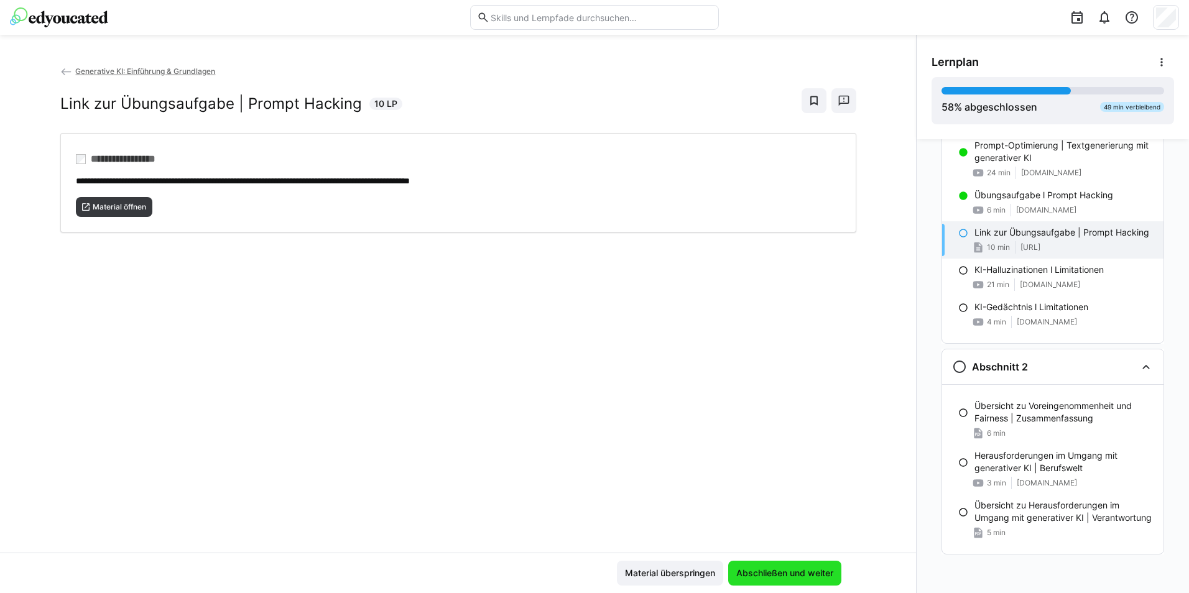
click at [811, 566] on span "Abschließen und weiter" at bounding box center [784, 573] width 113 height 25
click at [117, 210] on span "Material öffnen" at bounding box center [119, 207] width 56 height 10
click at [787, 570] on span "Abschließen und weiter" at bounding box center [784, 573] width 101 height 12
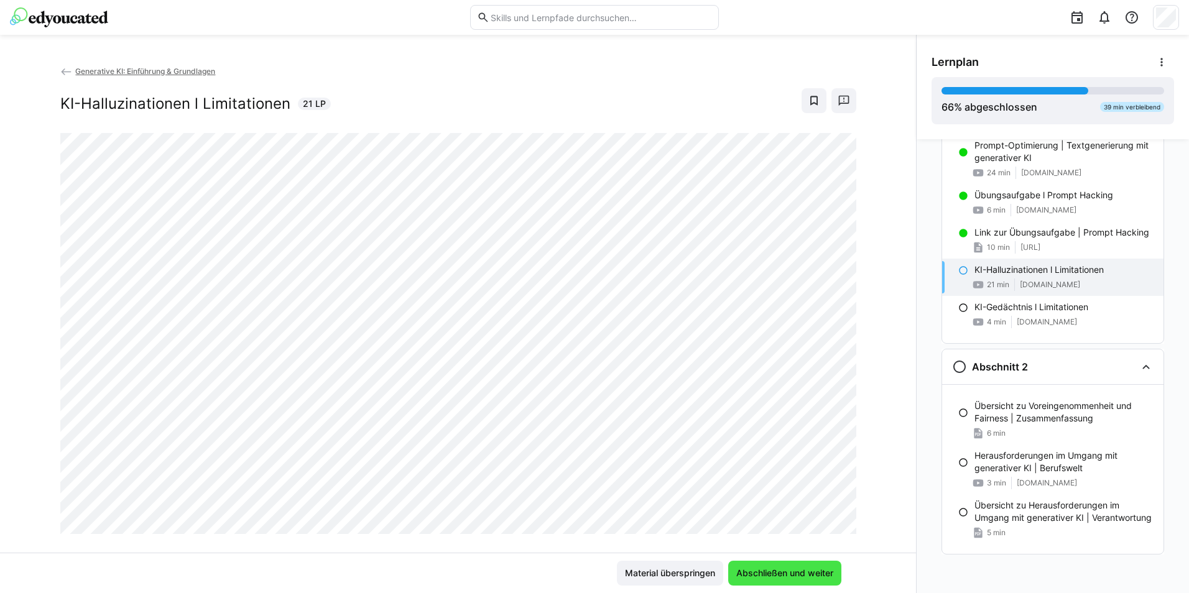
click at [800, 578] on span "Abschließen und weiter" at bounding box center [784, 573] width 101 height 12
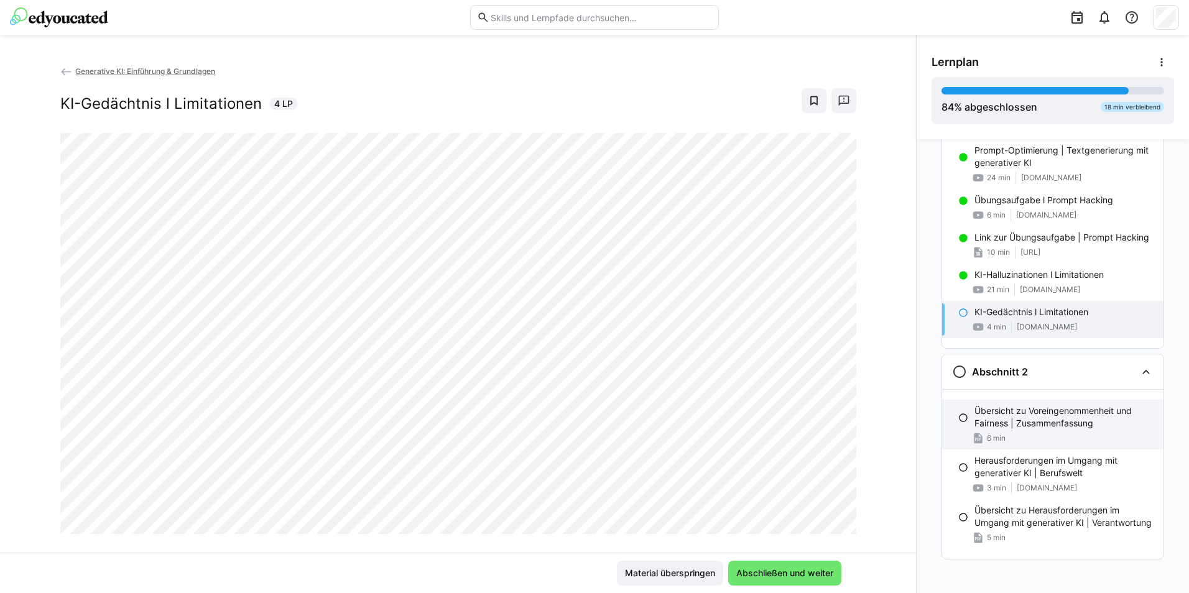
scroll to position [195, 0]
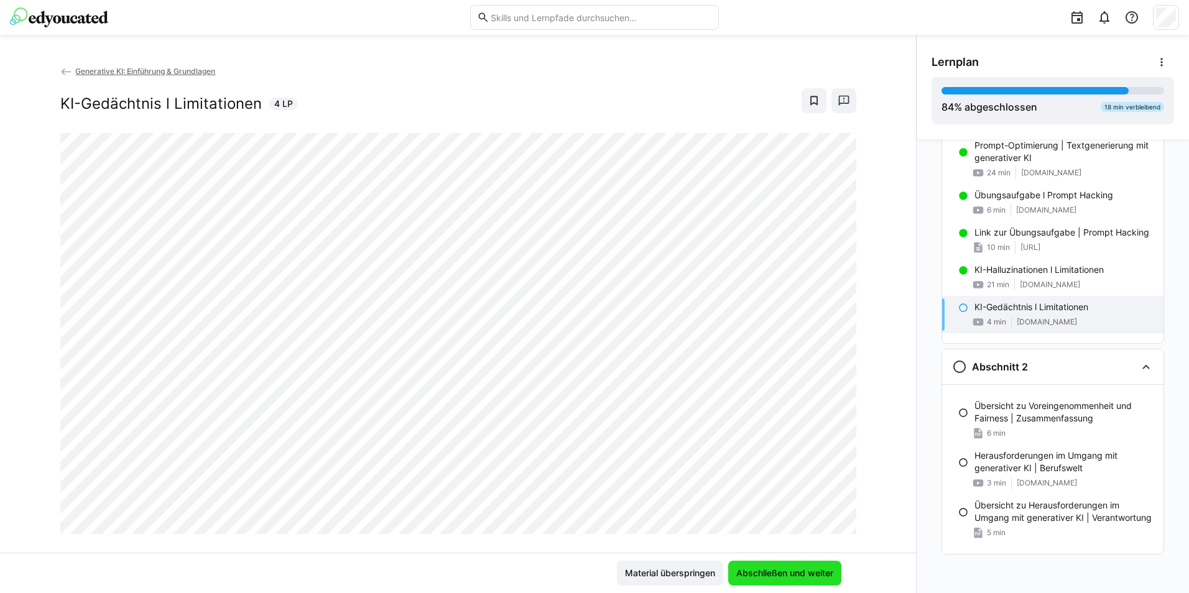
click at [787, 563] on span "Abschließen und weiter" at bounding box center [784, 573] width 113 height 25
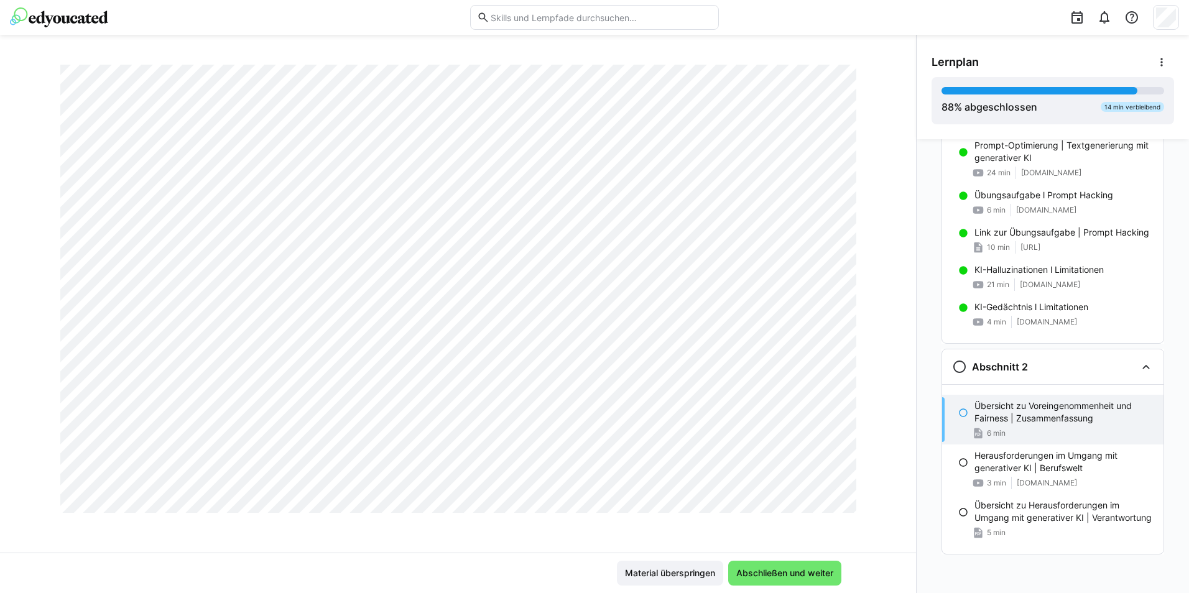
scroll to position [684, 0]
click at [810, 568] on span "Abschließen und weiter" at bounding box center [784, 573] width 101 height 12
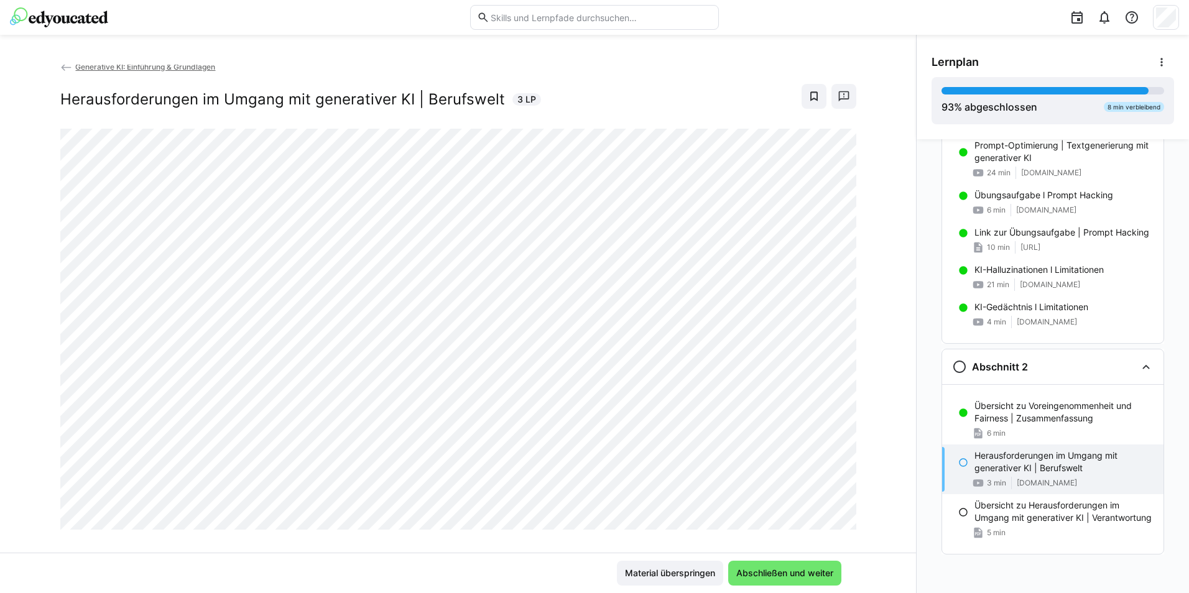
scroll to position [0, 0]
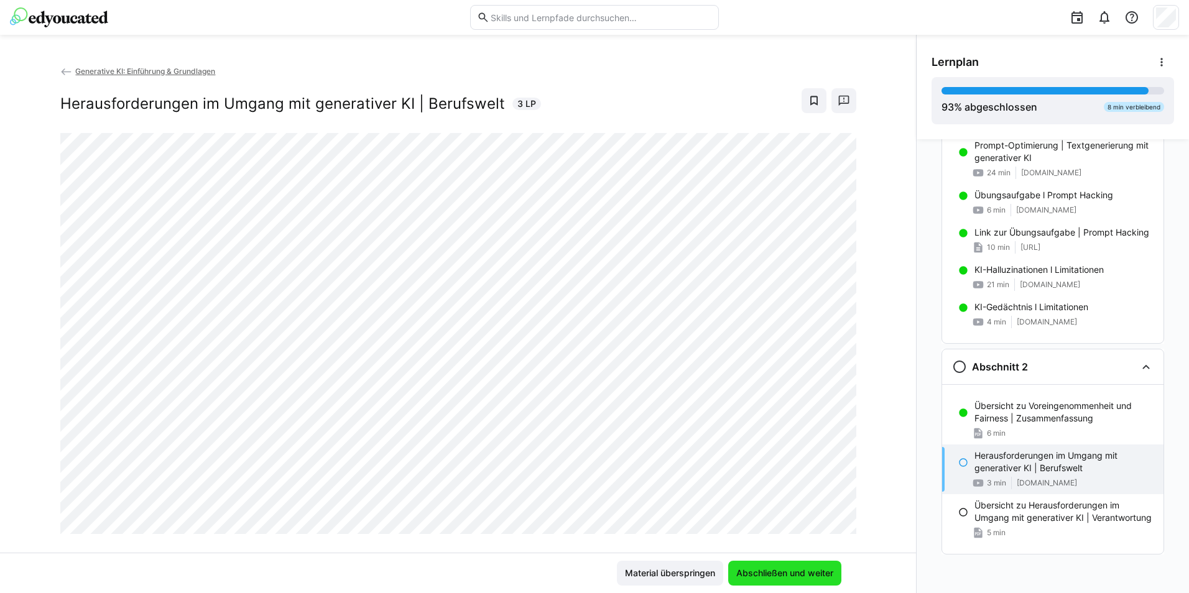
click at [774, 567] on span "Abschließen und weiter" at bounding box center [784, 573] width 101 height 12
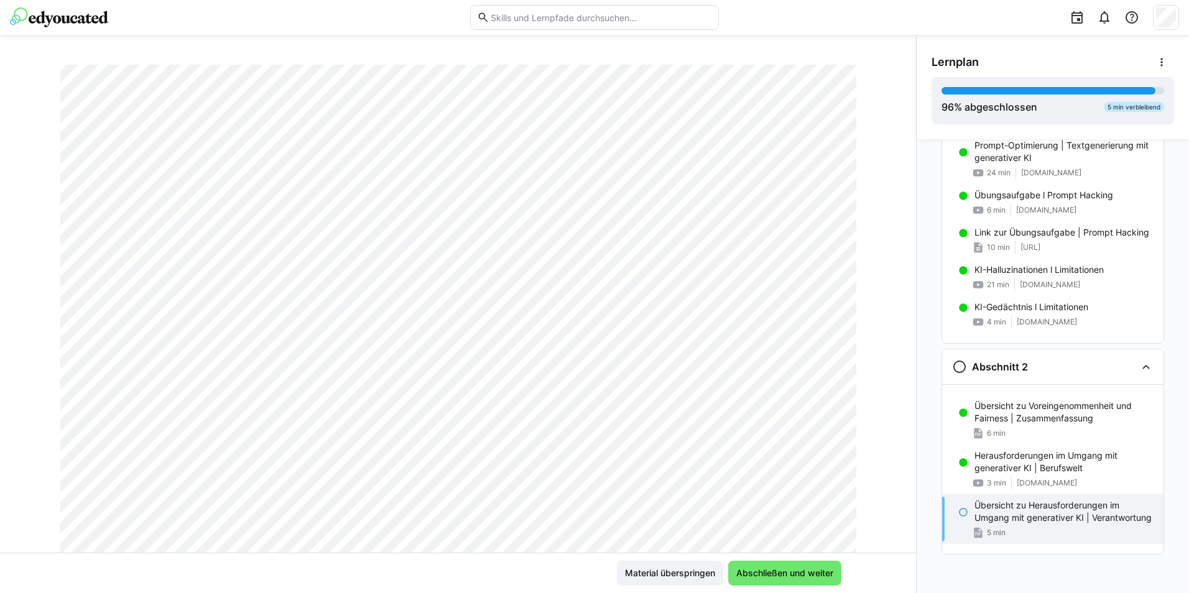
scroll to position [187, 0]
